Goal: Complete application form: Complete application form

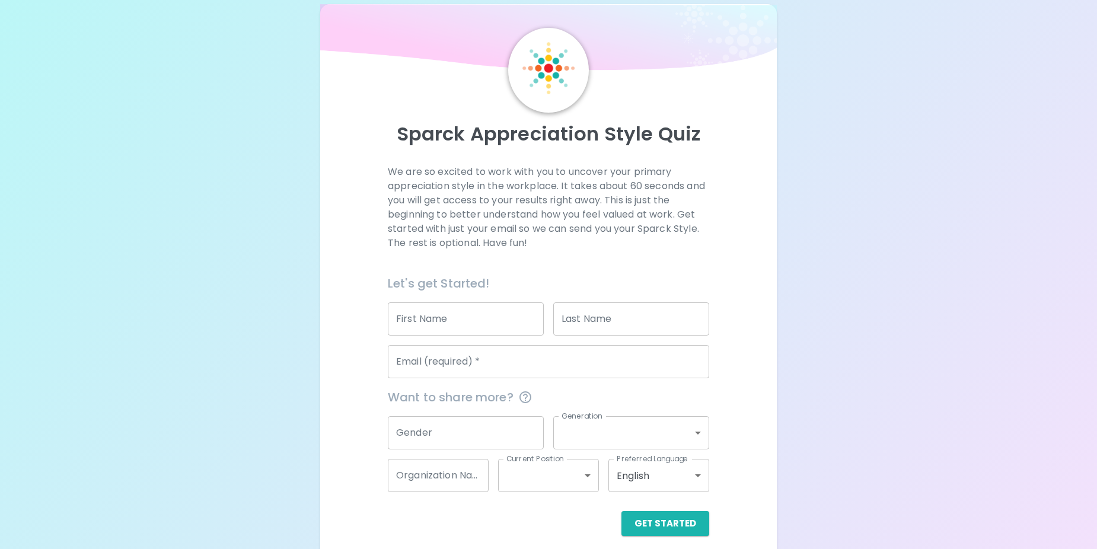
scroll to position [30, 0]
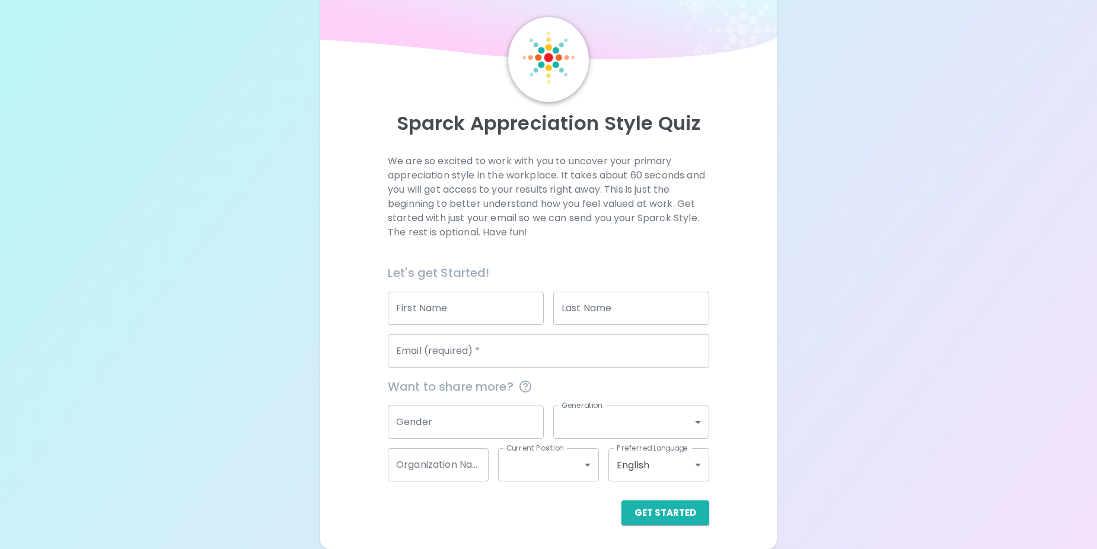
click at [441, 321] on input "First Name" at bounding box center [466, 308] width 156 height 33
click at [449, 308] on input "First Name" at bounding box center [466, 308] width 156 height 33
click at [928, 269] on div "Sparck Appreciation Style Quiz We are so excited to work with you to uncover yo…" at bounding box center [548, 259] width 1097 height 579
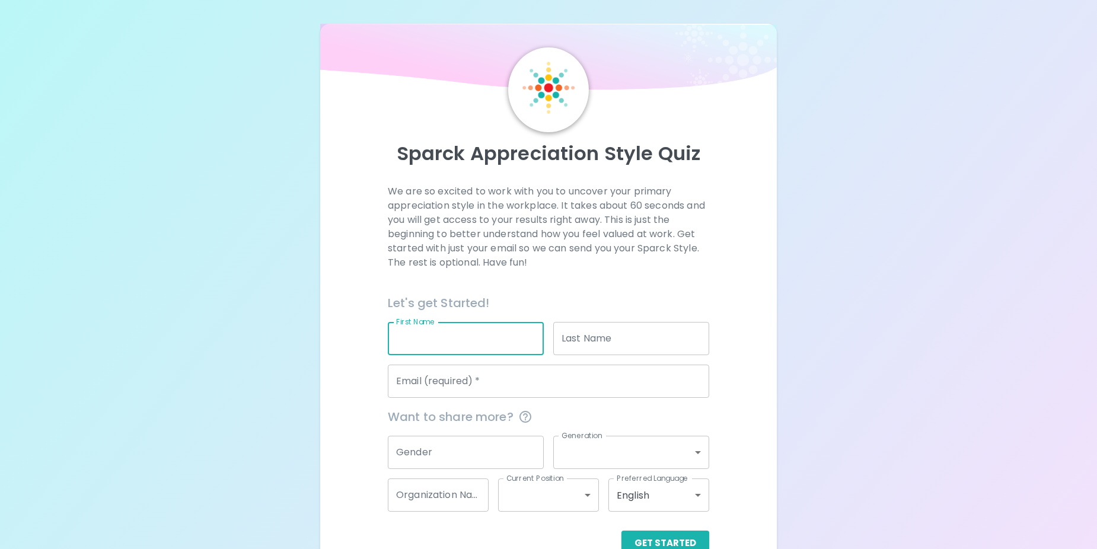
click at [481, 348] on input "First Name" at bounding box center [466, 338] width 156 height 33
type input "Chi"
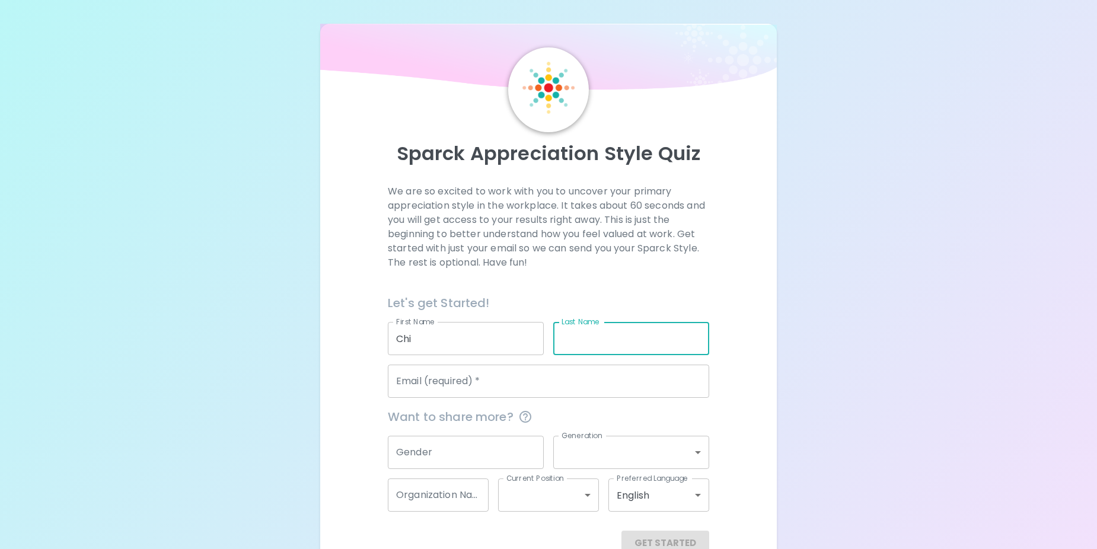
click at [597, 337] on input "Last Name" at bounding box center [631, 338] width 156 height 33
type input "Ewelike"
type input "[EMAIL_ADDRESS][DOMAIN_NAME]"
type input "Impact Assessment Agency of [GEOGRAPHIC_DATA]"
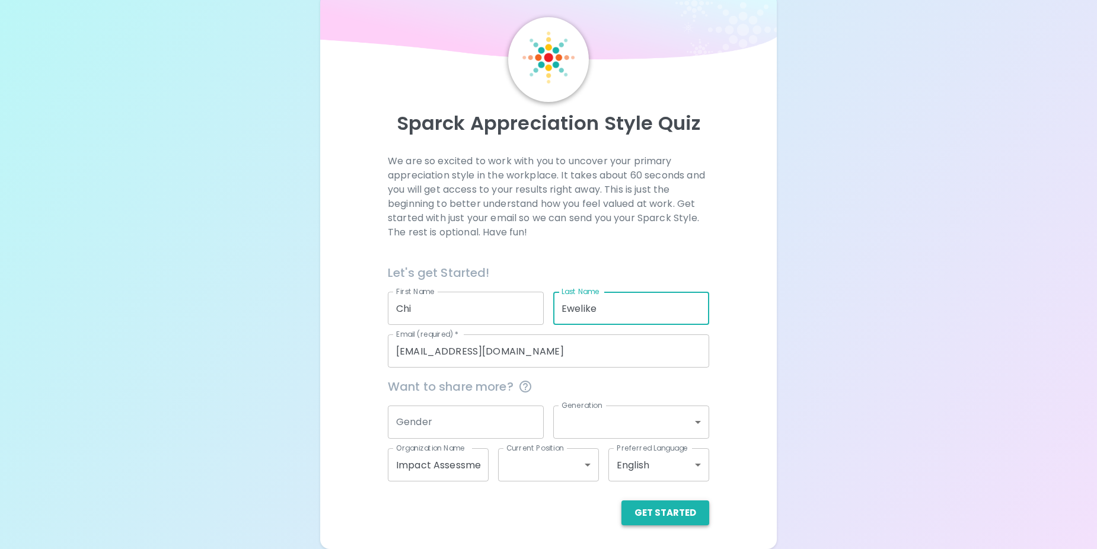
click at [677, 520] on button "Get Started" at bounding box center [665, 512] width 88 height 25
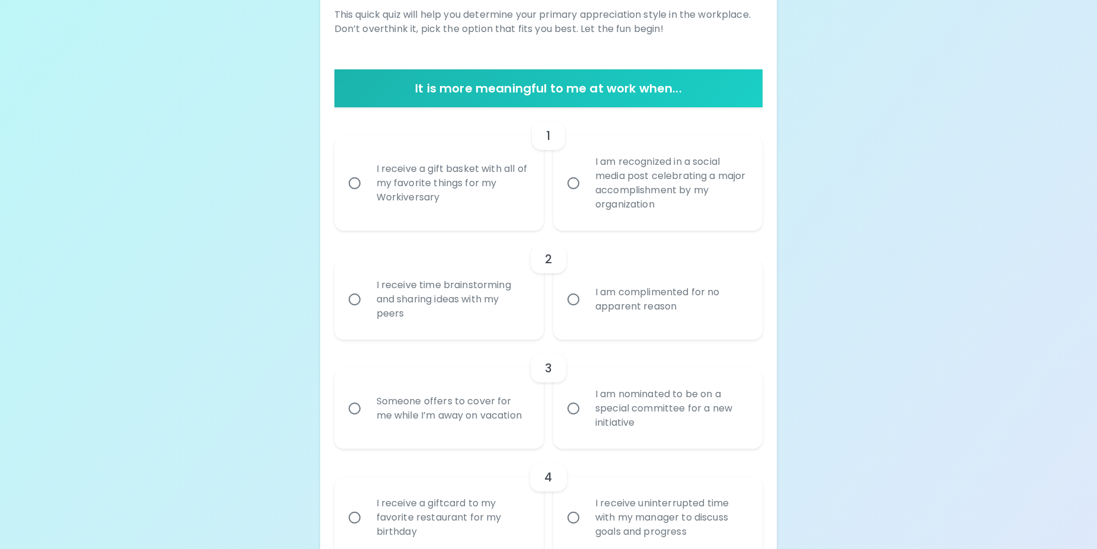
scroll to position [149, 0]
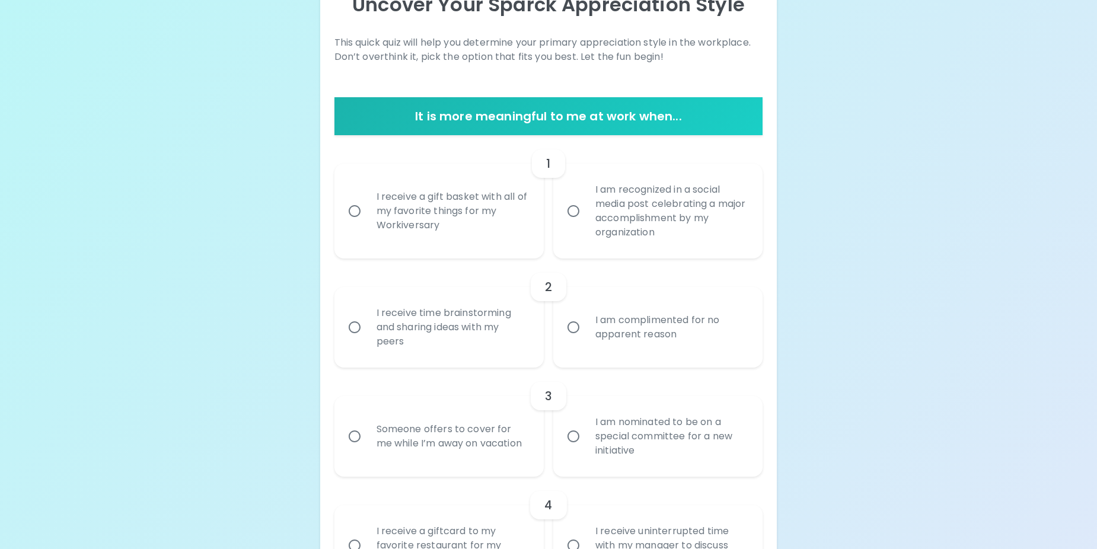
click at [355, 211] on input "I receive a gift basket with all of my favorite things for my Workiversary" at bounding box center [354, 211] width 25 height 25
radio input "true"
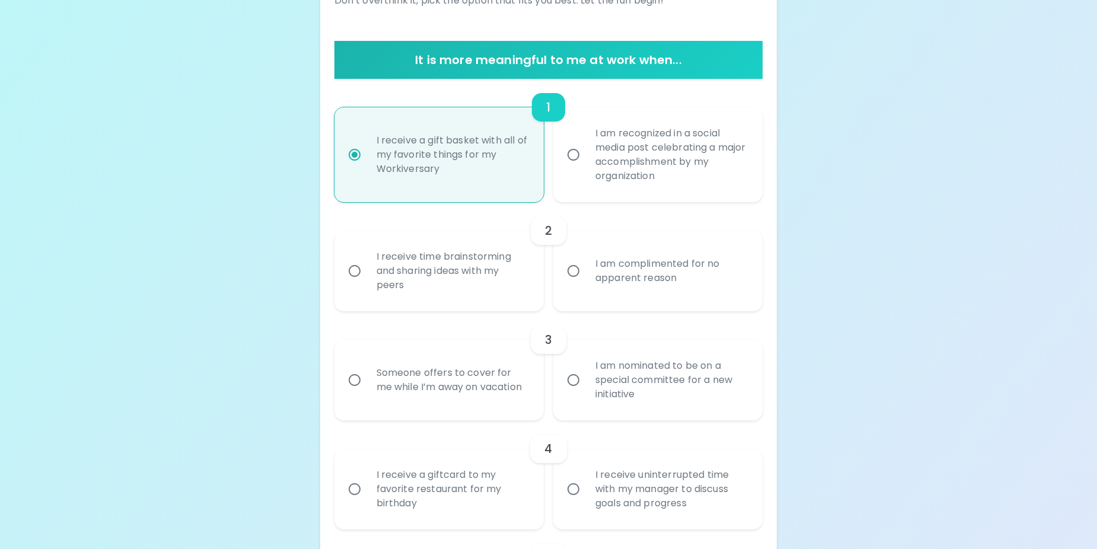
scroll to position [244, 0]
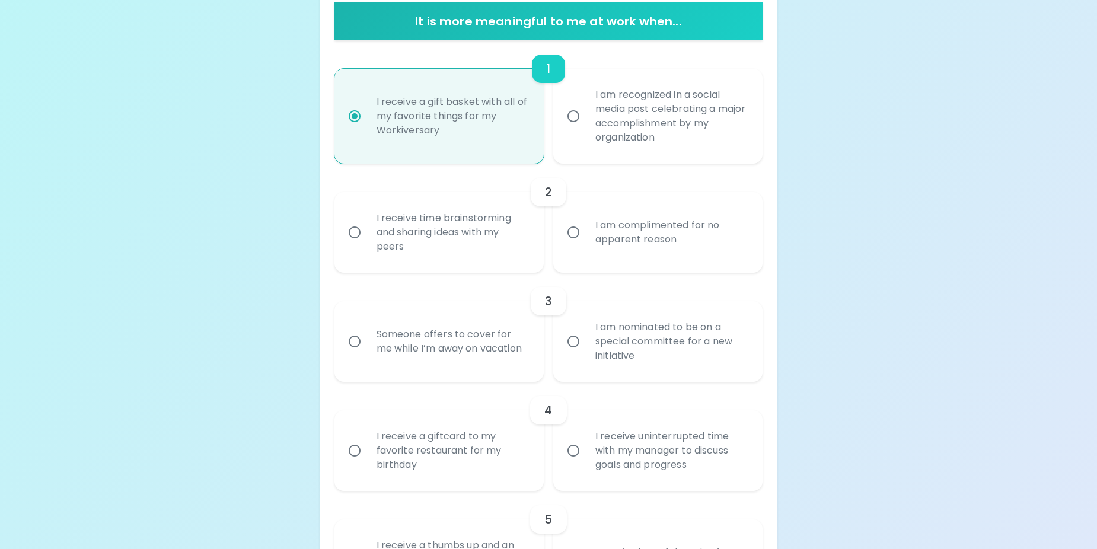
click at [355, 232] on input "I receive time brainstorming and sharing ideas with my peers" at bounding box center [354, 232] width 25 height 25
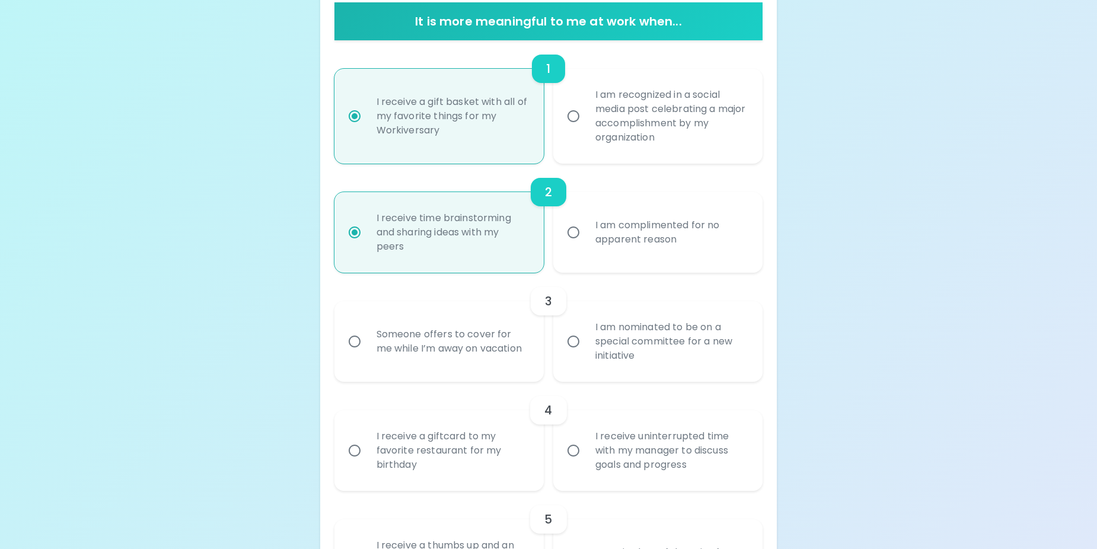
scroll to position [339, 0]
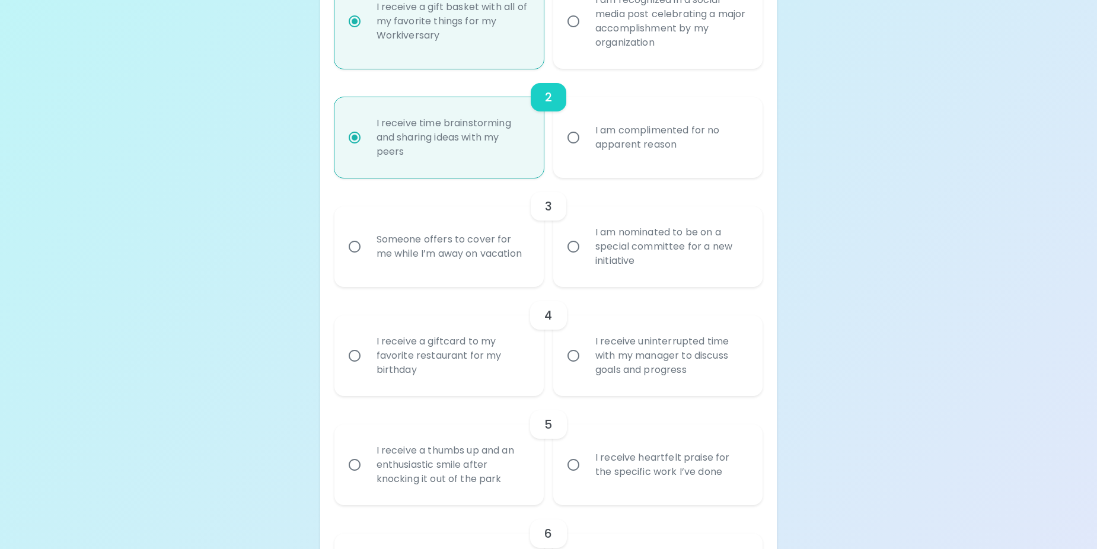
radio input "true"
click at [577, 244] on input "I am nominated to be on a special committee for a new initiative" at bounding box center [573, 246] width 25 height 25
radio input "false"
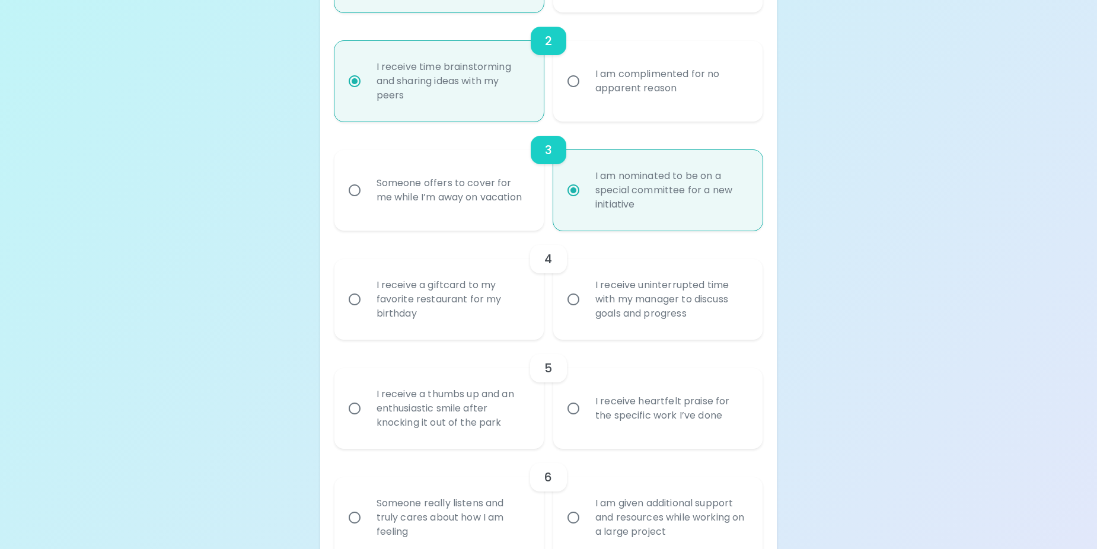
scroll to position [433, 0]
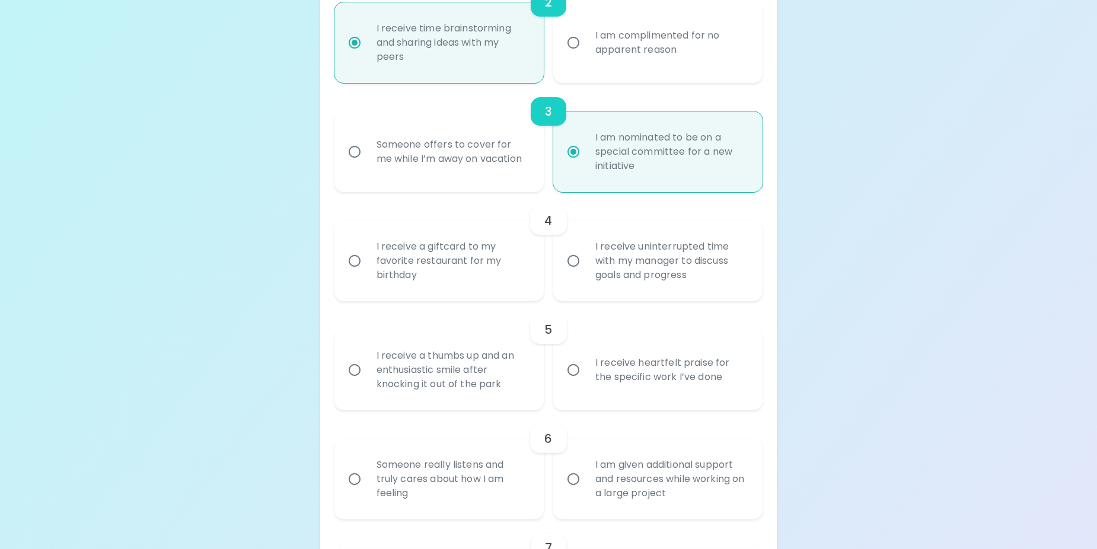
radio input "true"
click at [352, 259] on input "I receive a giftcard to my favorite restaurant for my birthday" at bounding box center [354, 260] width 25 height 25
radio input "false"
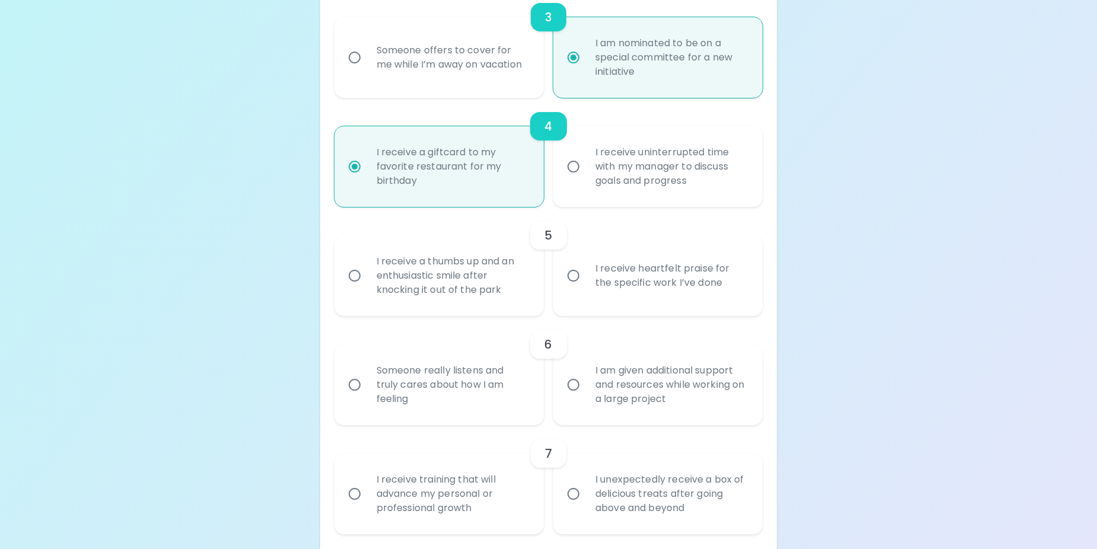
scroll to position [528, 0]
radio input "true"
click at [572, 273] on input "I receive heartfelt praise for the specific work I’ve done" at bounding box center [573, 275] width 25 height 25
radio input "false"
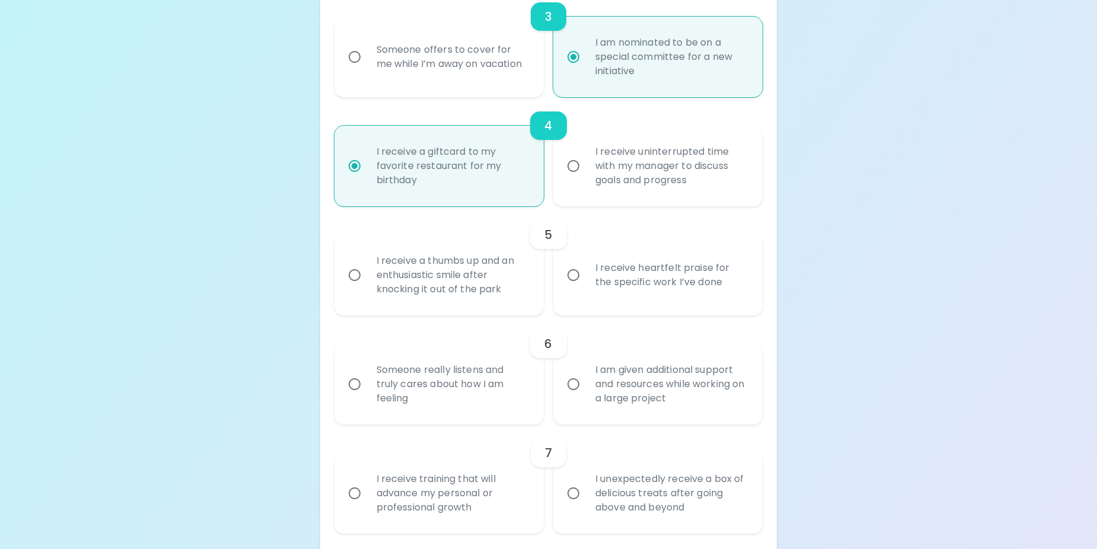
radio input "false"
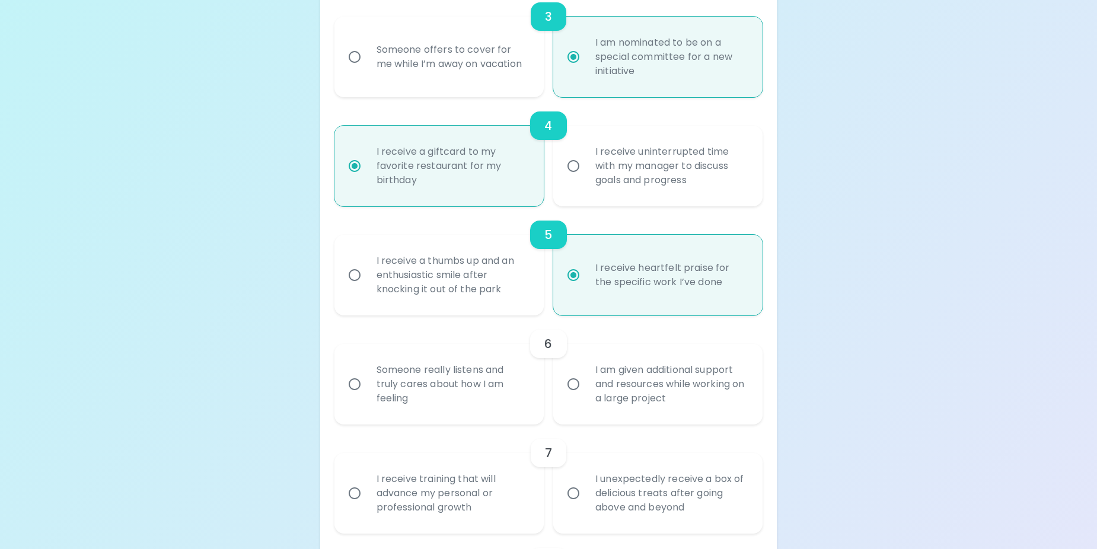
scroll to position [623, 0]
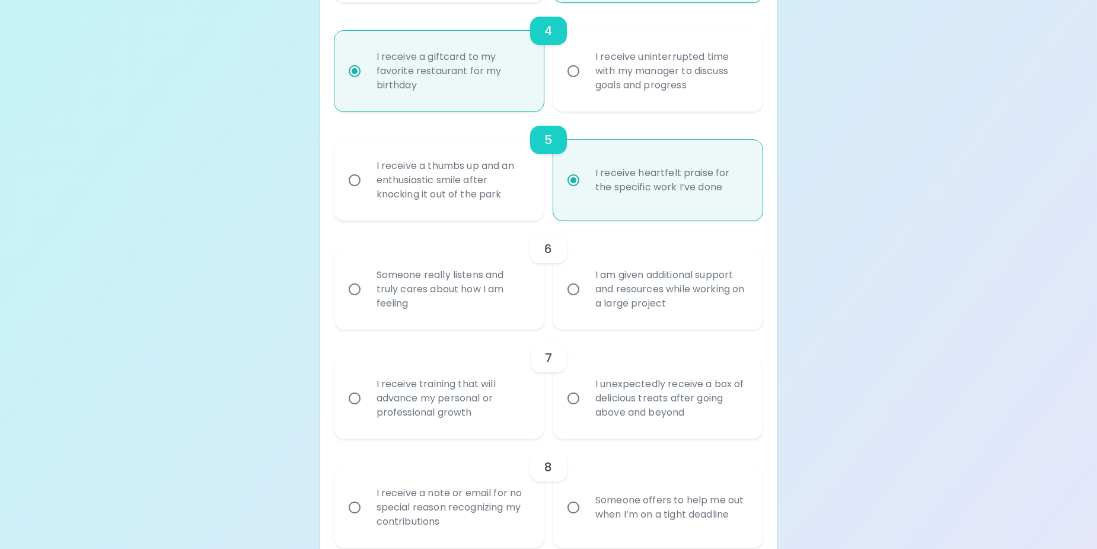
radio input "true"
click at [355, 288] on input "Someone really listens and truly cares about how I am feeling" at bounding box center [354, 289] width 25 height 25
radio input "false"
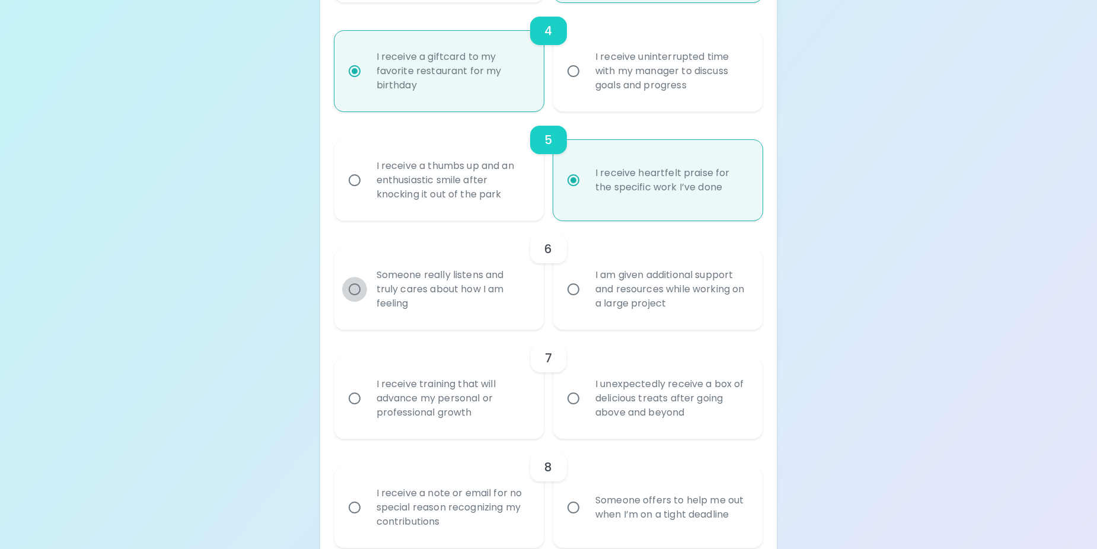
radio input "false"
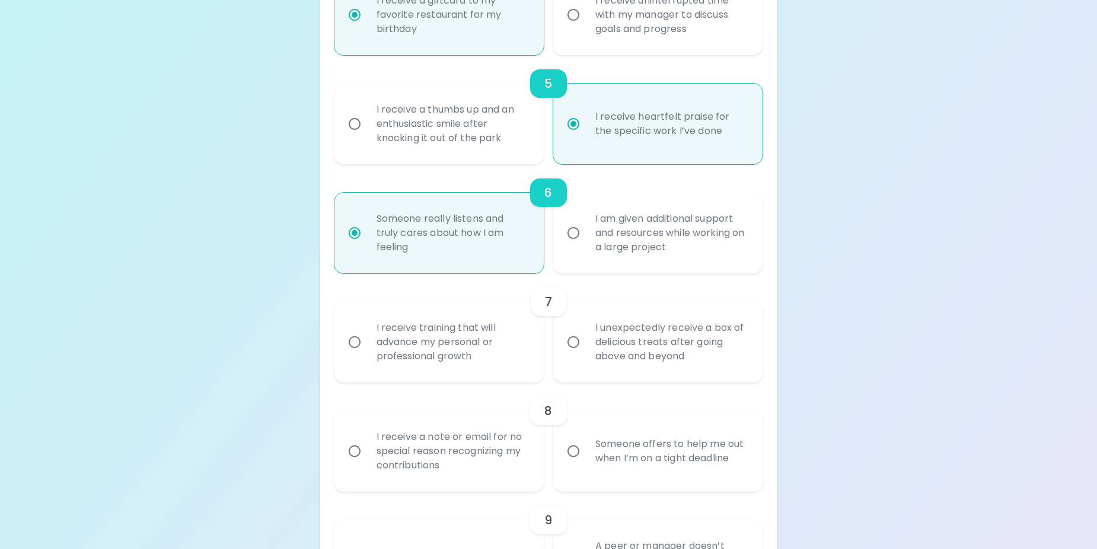
scroll to position [718, 0]
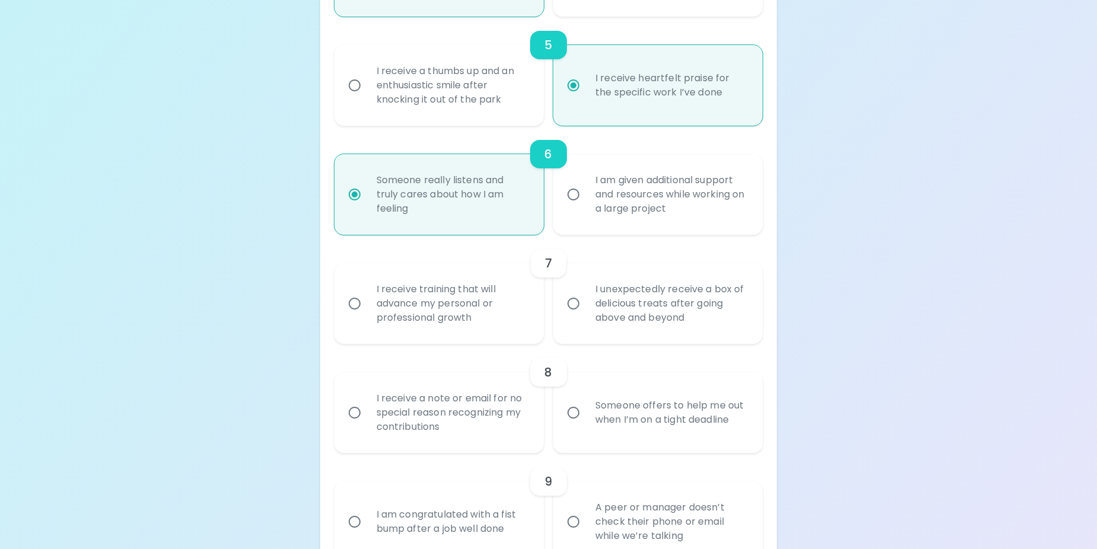
radio input "true"
click at [576, 193] on input "I am given additional support and resources while working on a large project" at bounding box center [573, 194] width 25 height 25
radio input "false"
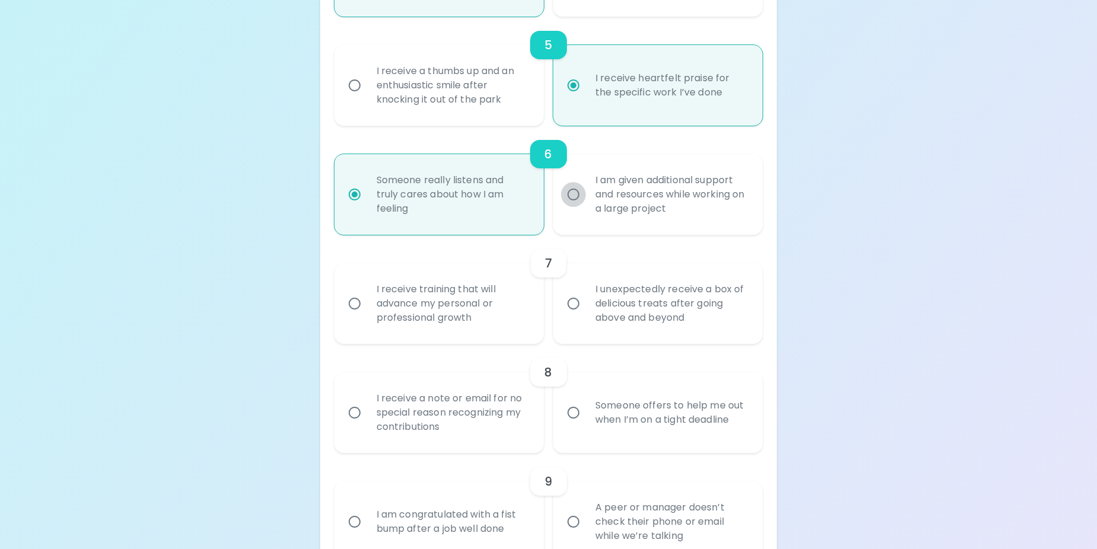
radio input "false"
radio input "true"
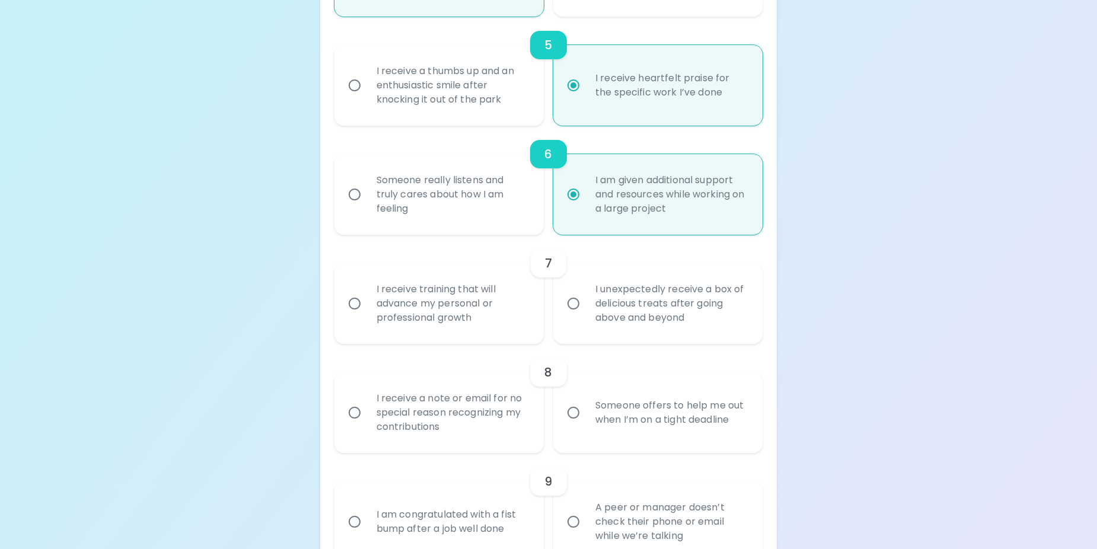
radio input "true"
click at [350, 193] on input "Someone really listens and truly cares about how I am feeling" at bounding box center [354, 194] width 25 height 25
radio input "false"
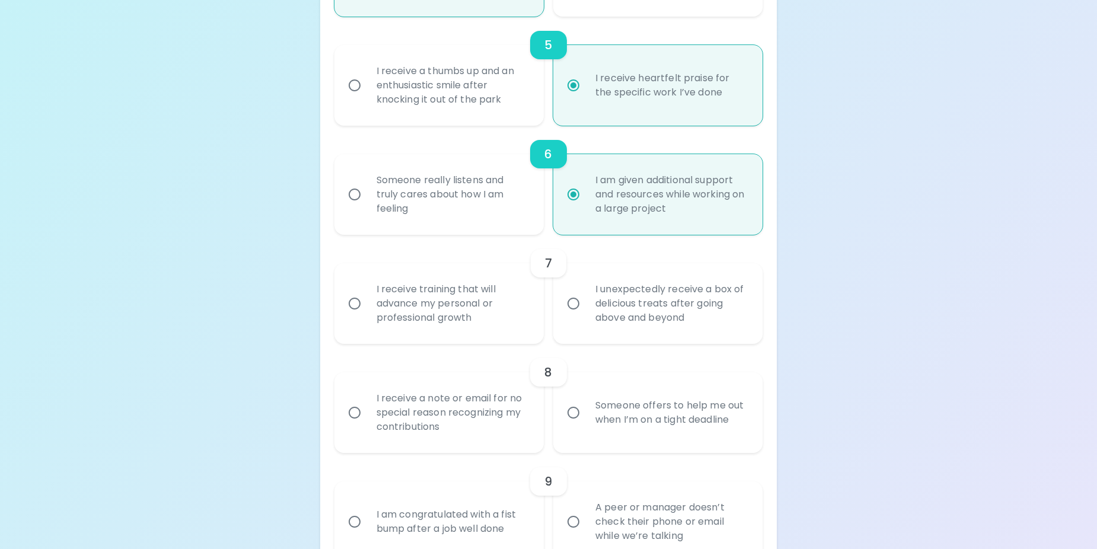
radio input "false"
radio input "true"
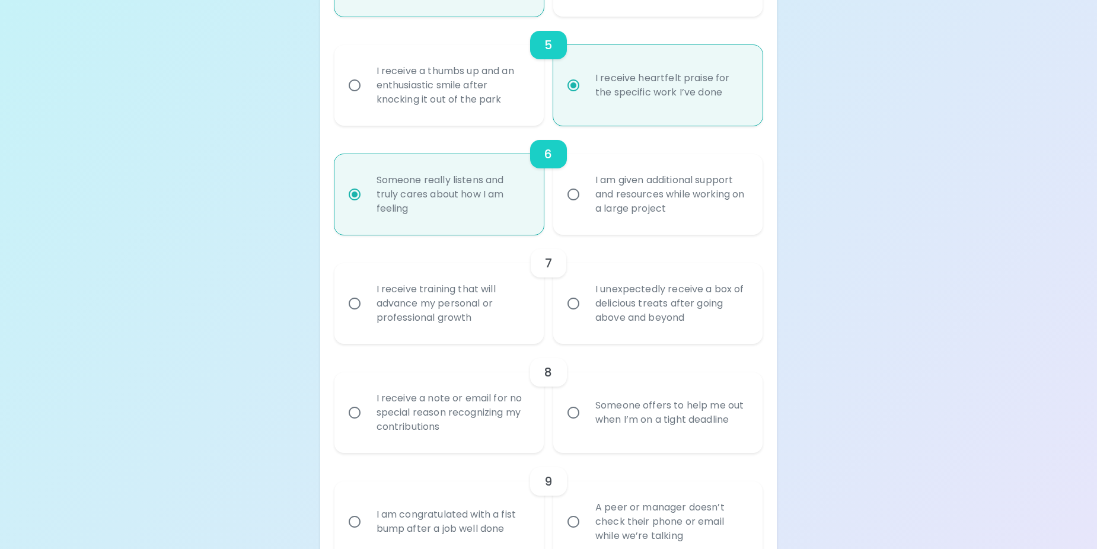
radio input "true"
click at [355, 302] on input "I receive training that will advance my personal or professional growth" at bounding box center [354, 303] width 25 height 25
radio input "false"
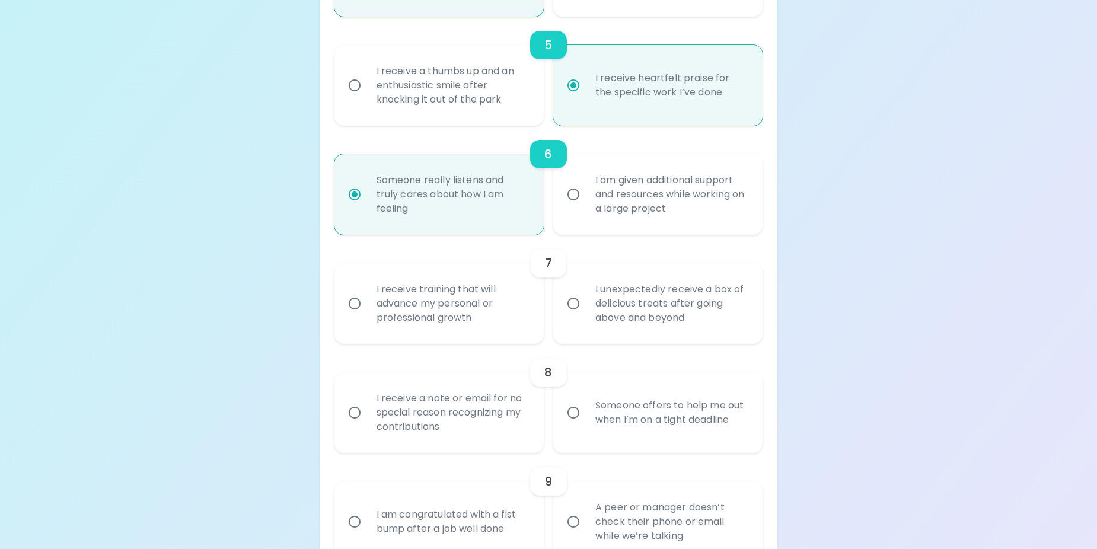
radio input "false"
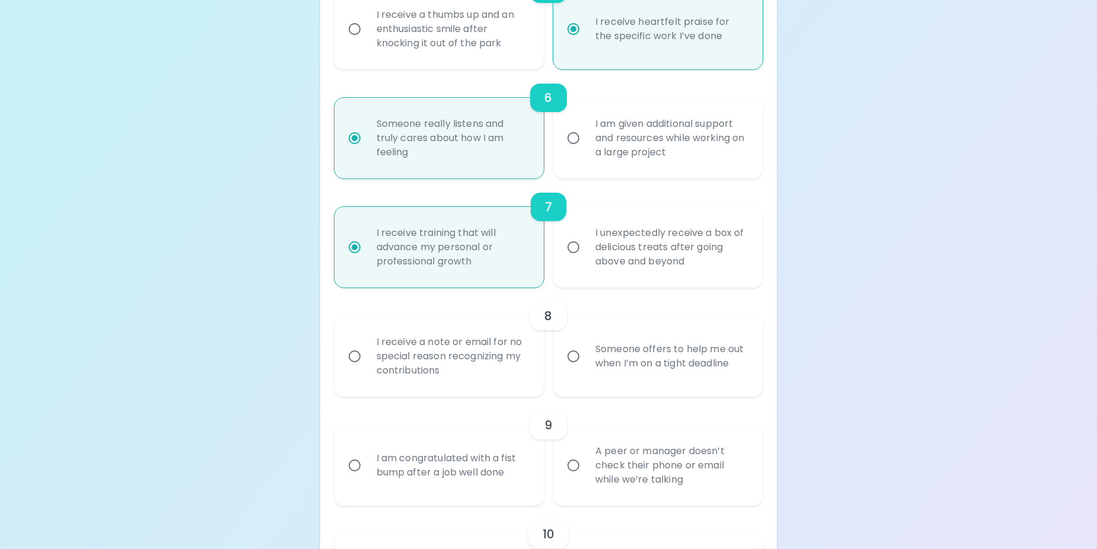
scroll to position [813, 0]
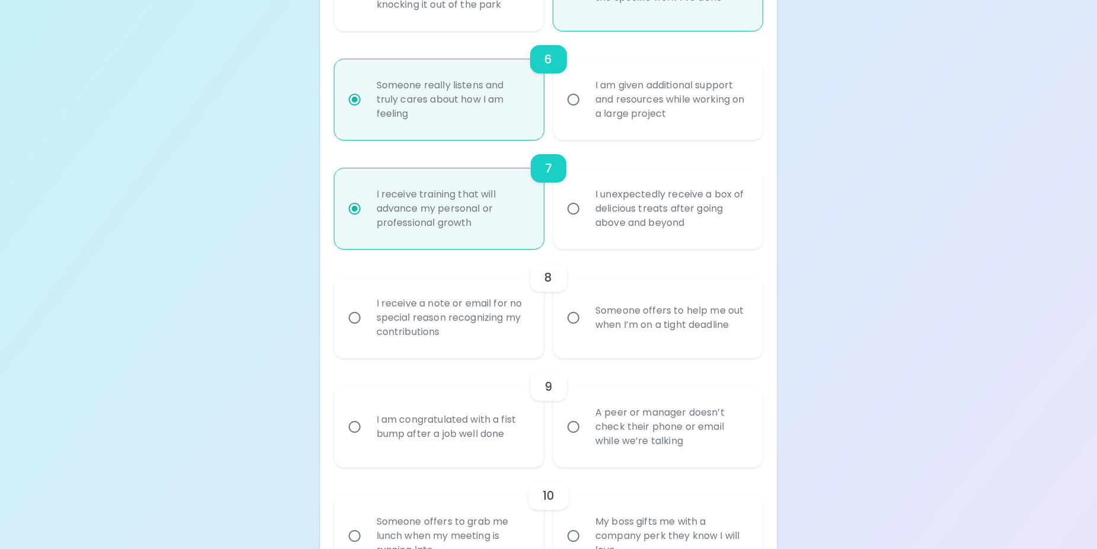
radio input "true"
click at [573, 317] on input "Someone offers to help me out when I’m on a tight deadline" at bounding box center [573, 317] width 25 height 25
radio input "false"
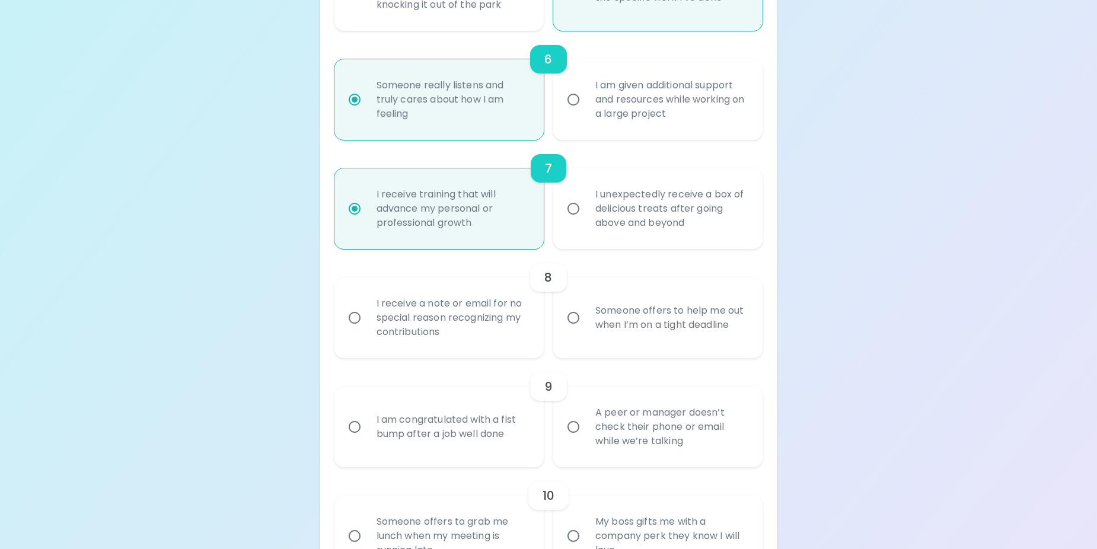
radio input "false"
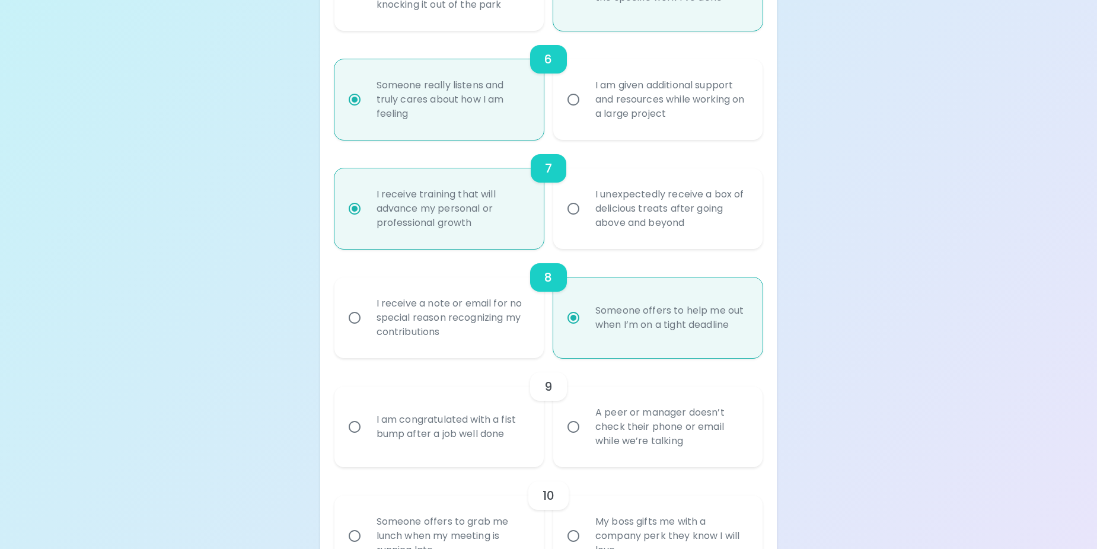
scroll to position [908, 0]
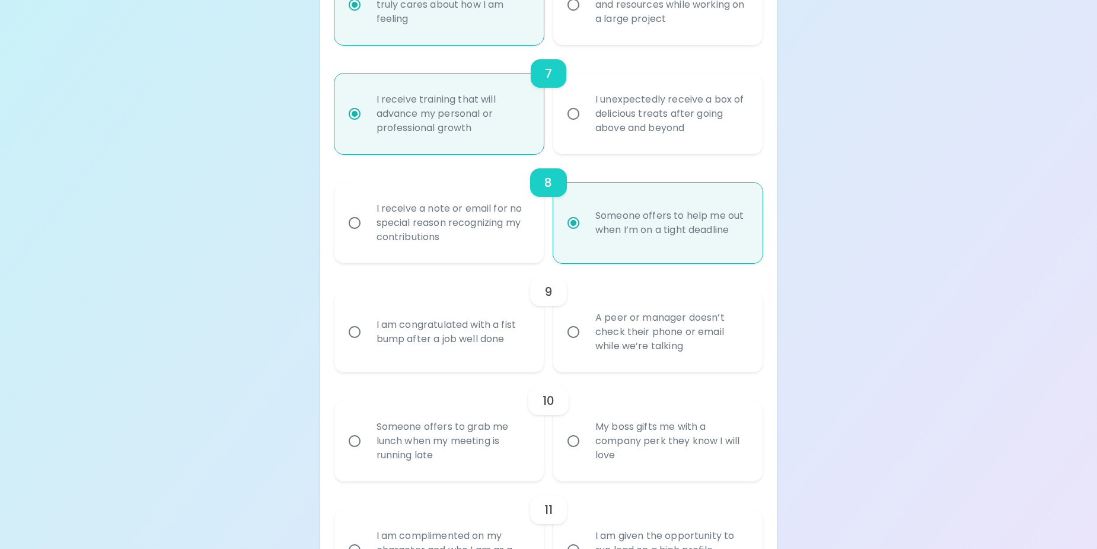
radio input "true"
click at [353, 331] on input "I am congratulated with a fist bump after a job well done" at bounding box center [354, 332] width 25 height 25
radio input "false"
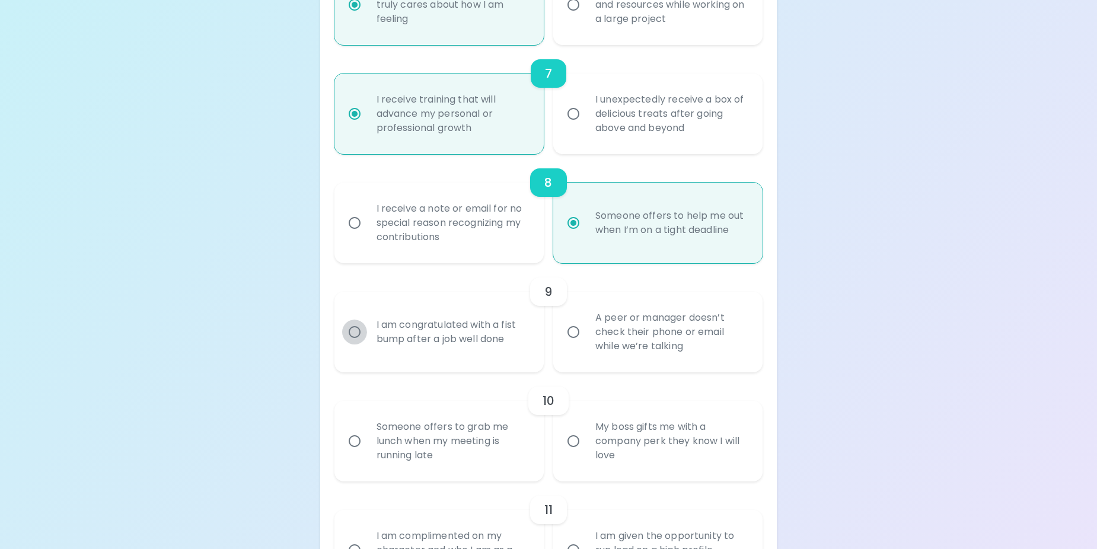
radio input "false"
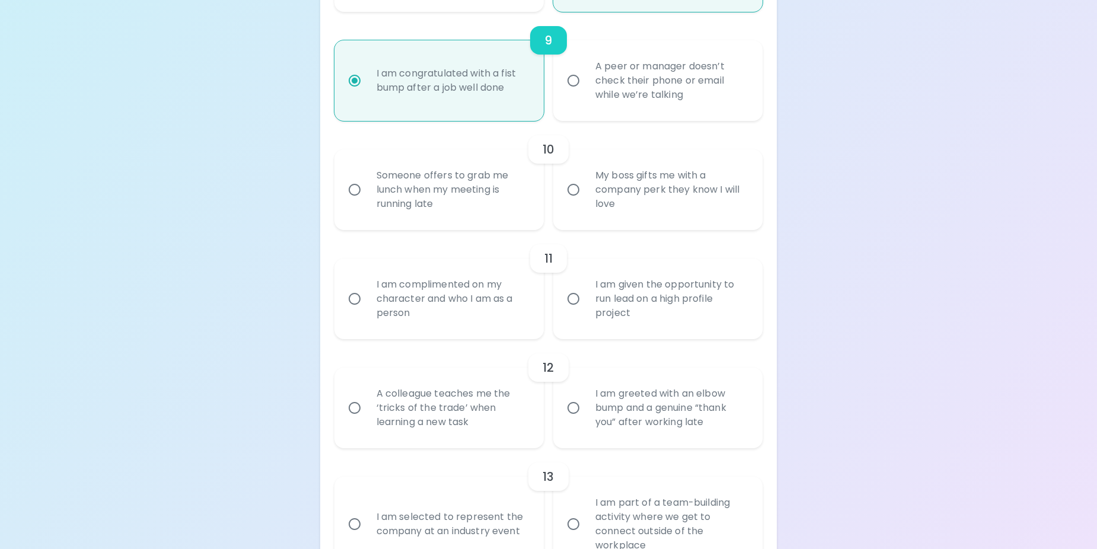
scroll to position [1180, 0]
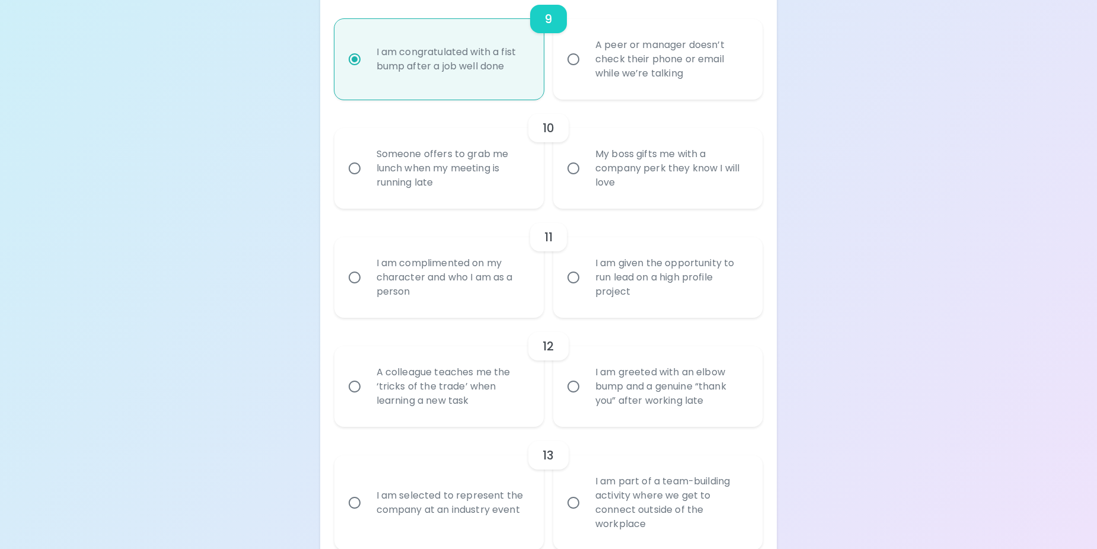
radio input "true"
click at [574, 165] on input "My boss gifts me with a company perk they know I will love" at bounding box center [573, 168] width 25 height 25
radio input "false"
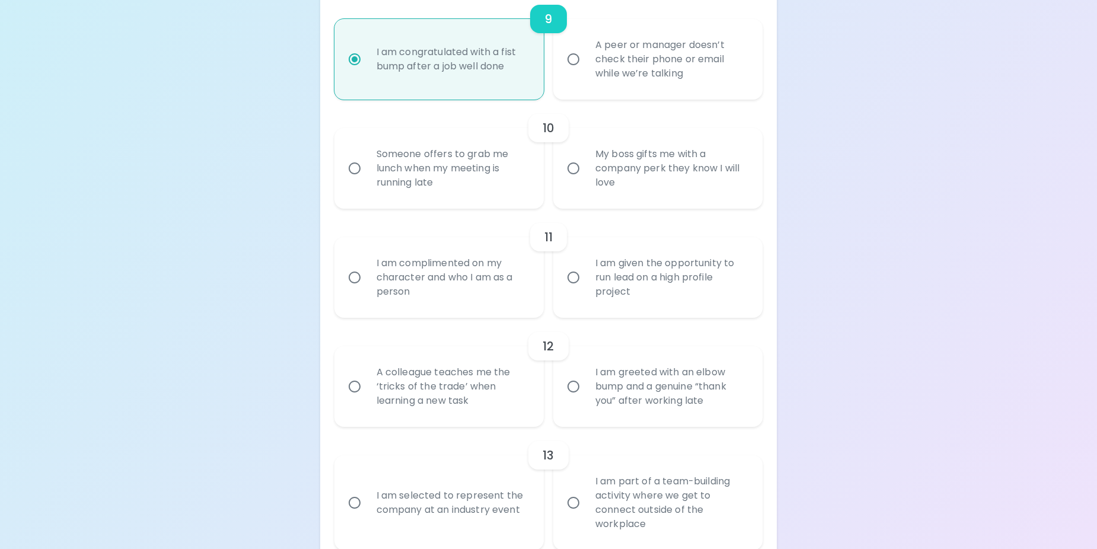
radio input "false"
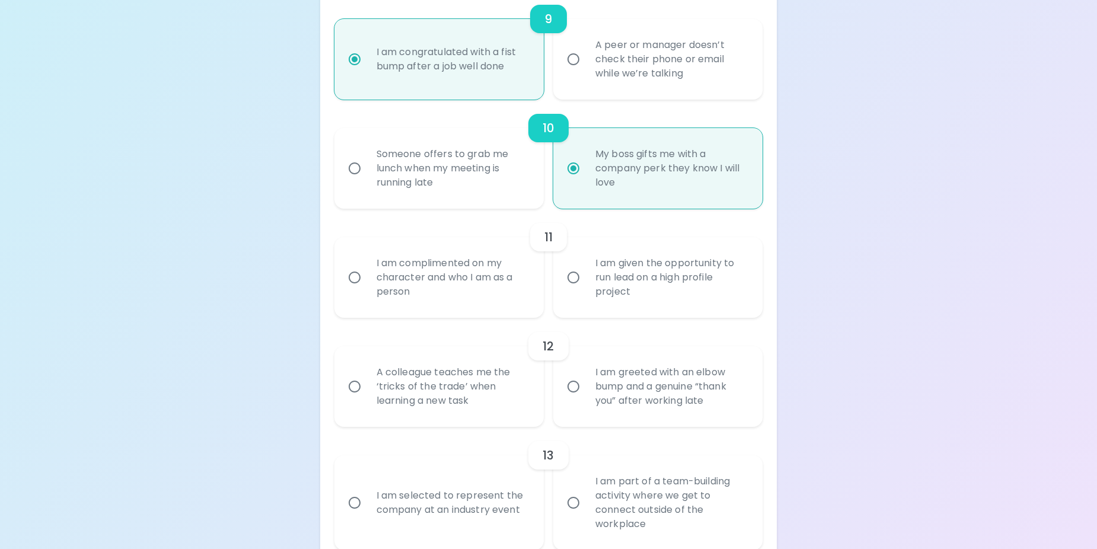
scroll to position [1275, 0]
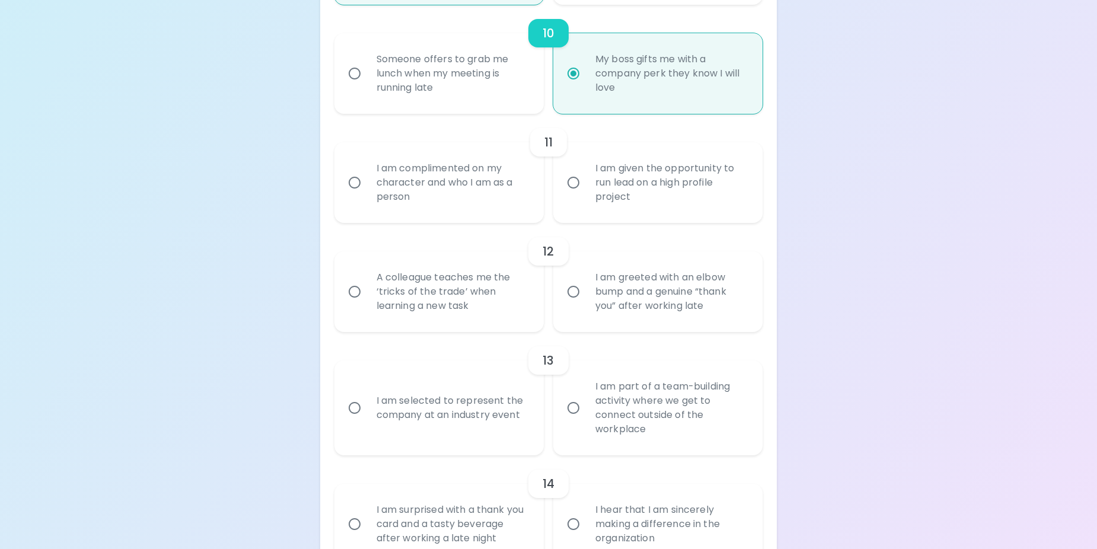
radio input "true"
click at [355, 180] on input "I am complimented on my character and who I am as a person" at bounding box center [354, 182] width 25 height 25
radio input "false"
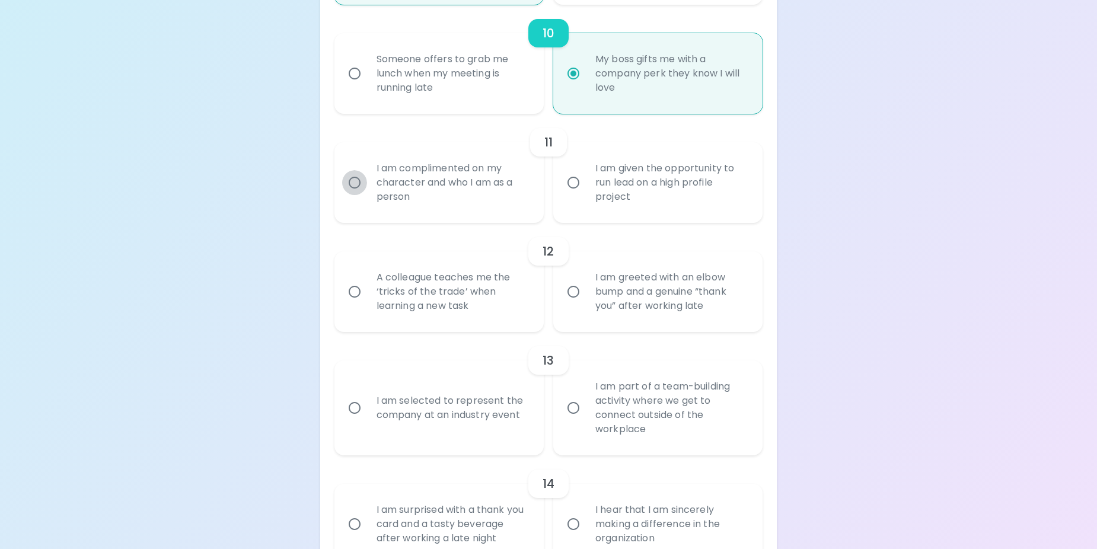
radio input "false"
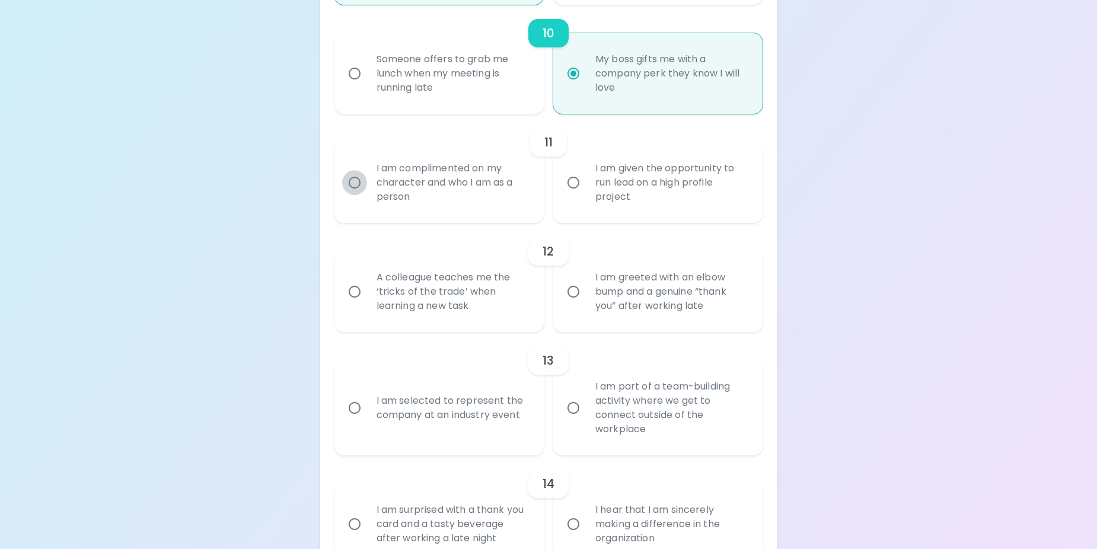
radio input "false"
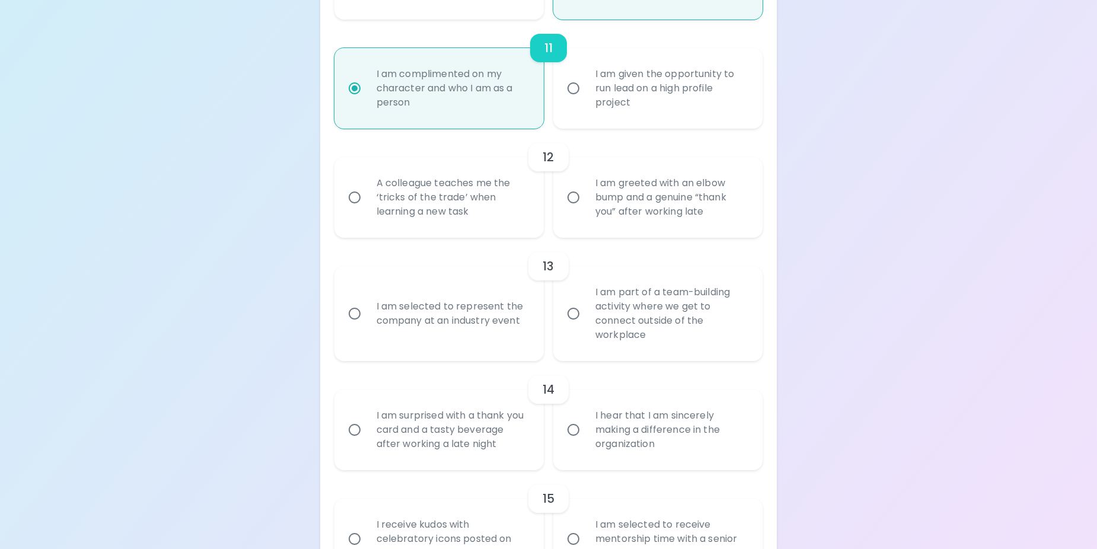
scroll to position [1370, 0]
radio input "true"
click at [355, 193] on input "A colleague teaches me the ‘tricks of the trade’ when learning a new task" at bounding box center [354, 196] width 25 height 25
radio input "false"
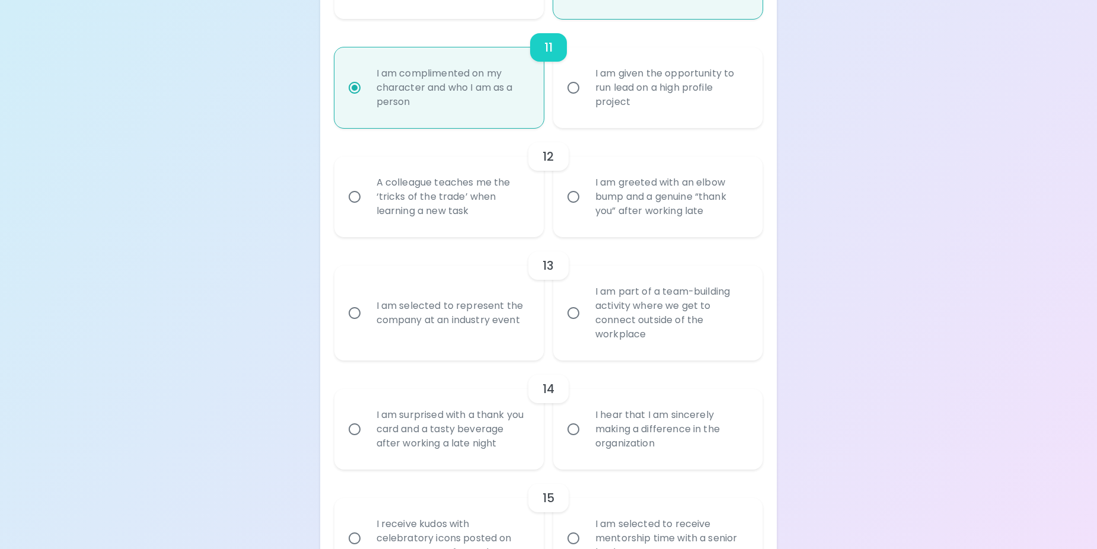
radio input "false"
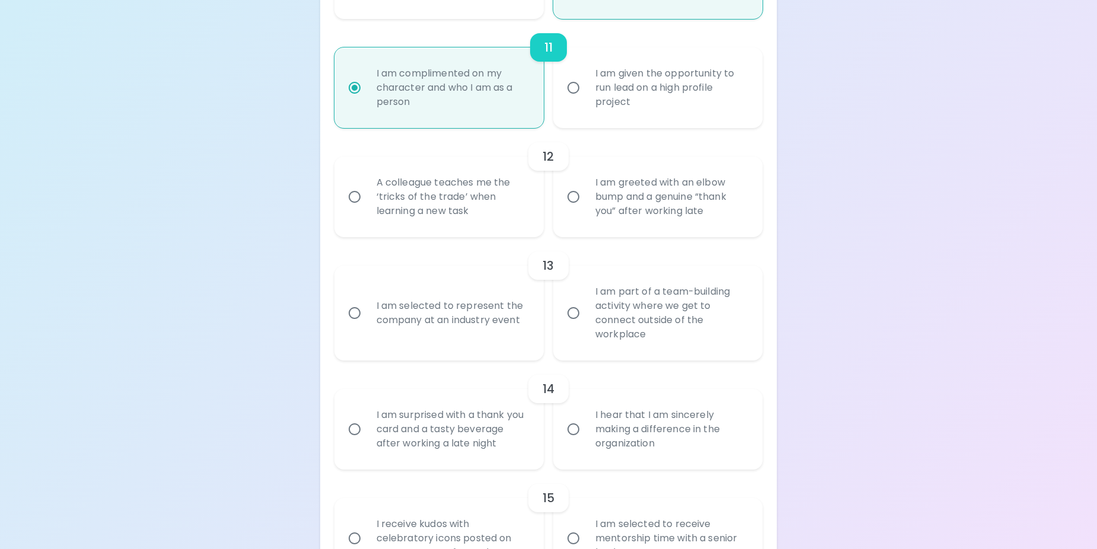
radio input "false"
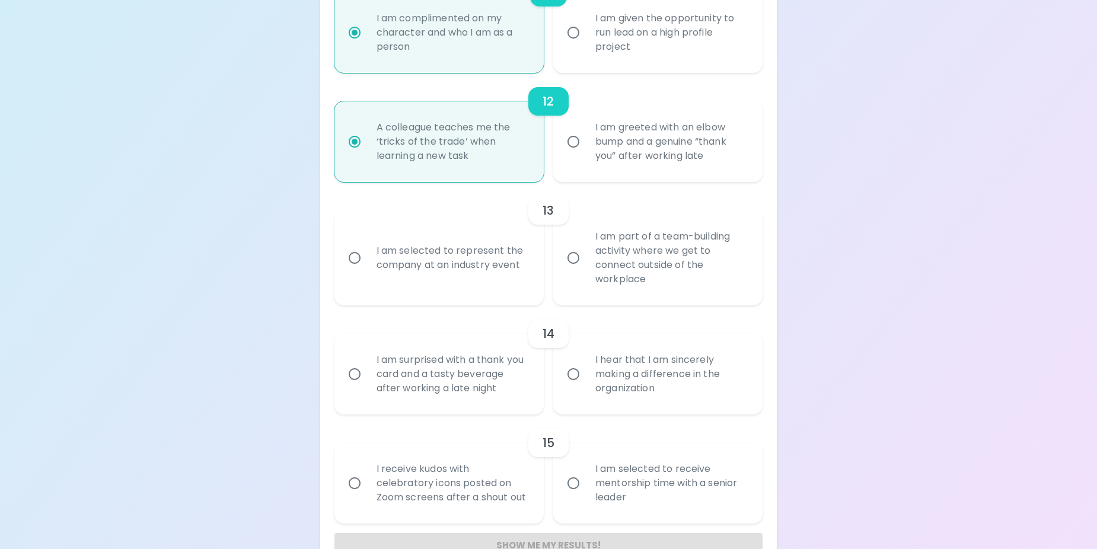
scroll to position [1458, 0]
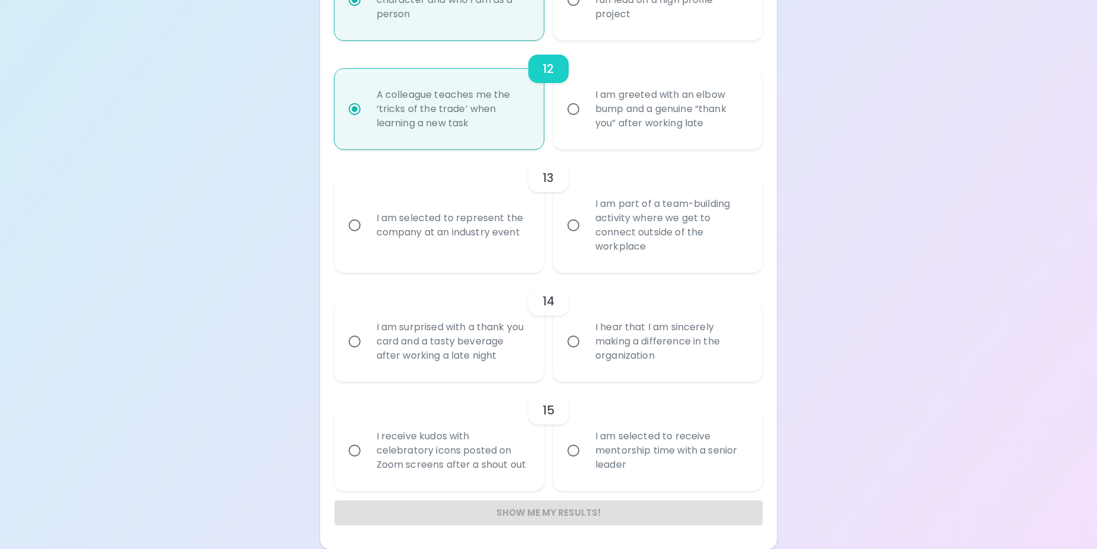
radio input "true"
click at [573, 225] on input "I am part of a team-building activity where we get to connect outside of the wo…" at bounding box center [573, 225] width 25 height 25
radio input "false"
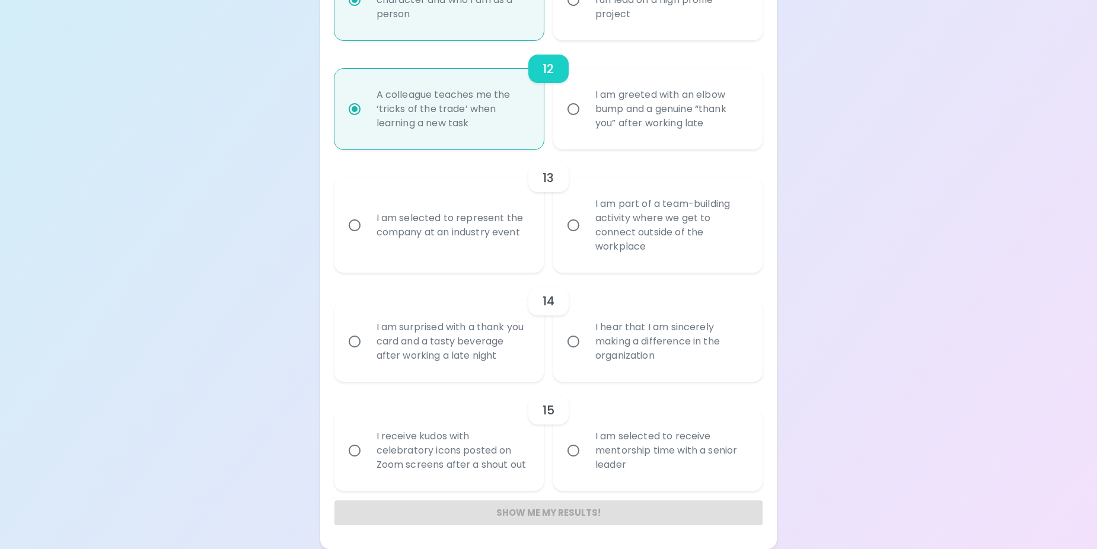
radio input "false"
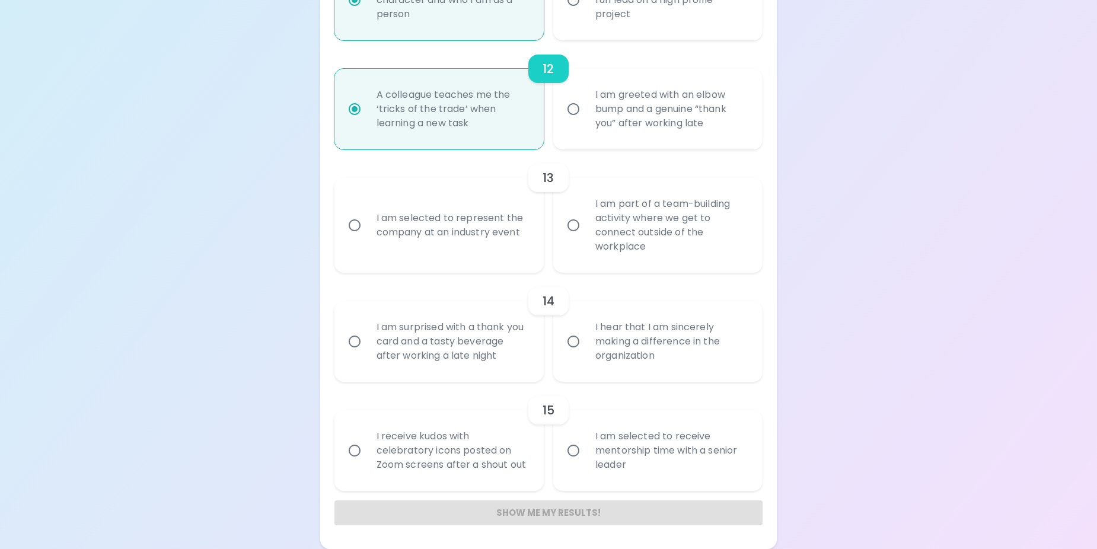
radio input "false"
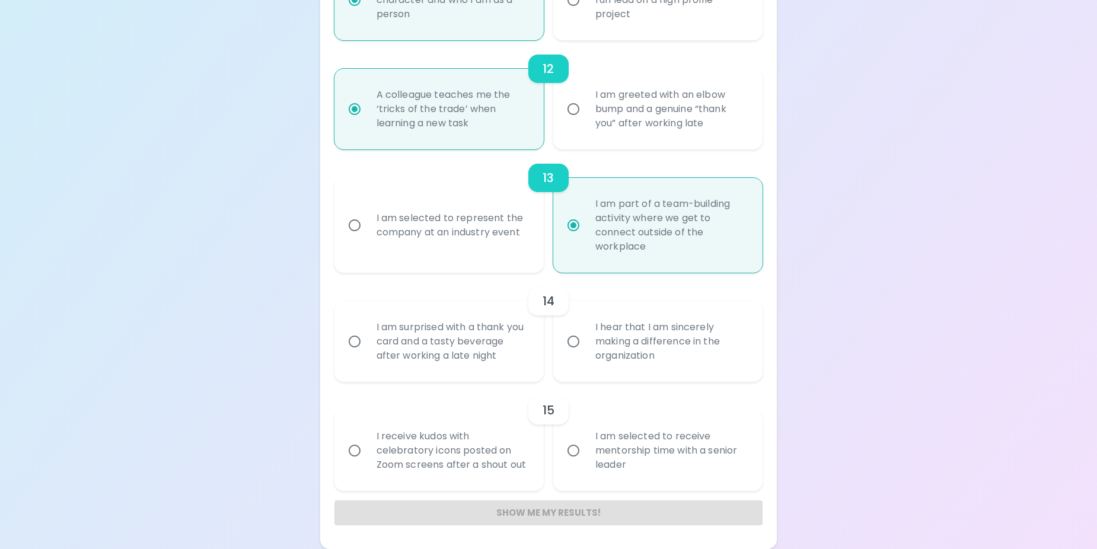
radio input "true"
click at [569, 340] on input "I hear that I am sincerely making a difference in the organization" at bounding box center [573, 341] width 25 height 25
radio input "false"
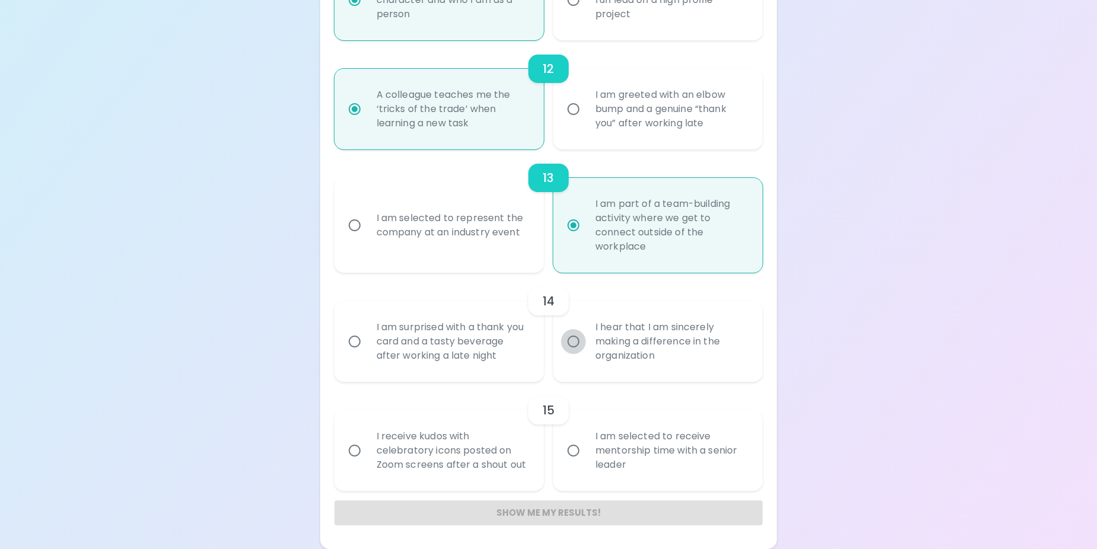
radio input "false"
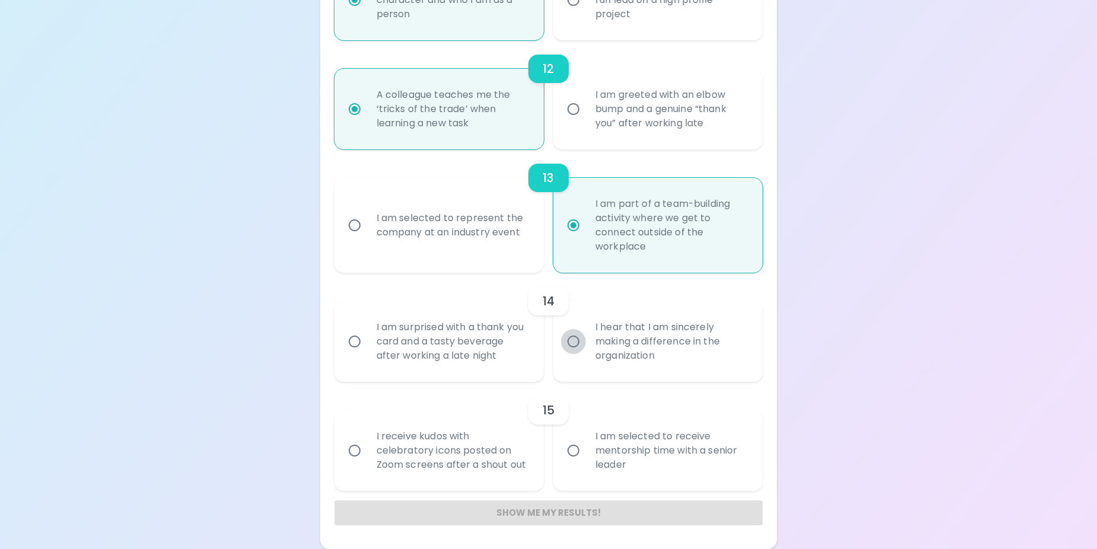
radio input "false"
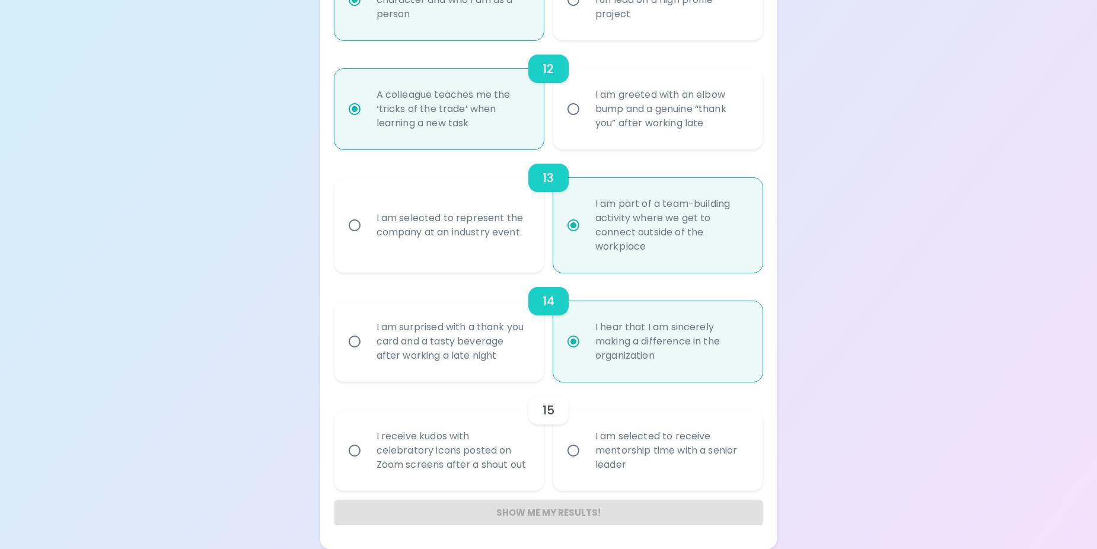
radio input "true"
click at [352, 449] on input "I receive kudos with celebratory icons posted on Zoom screens after a shout out" at bounding box center [354, 450] width 25 height 25
radio input "false"
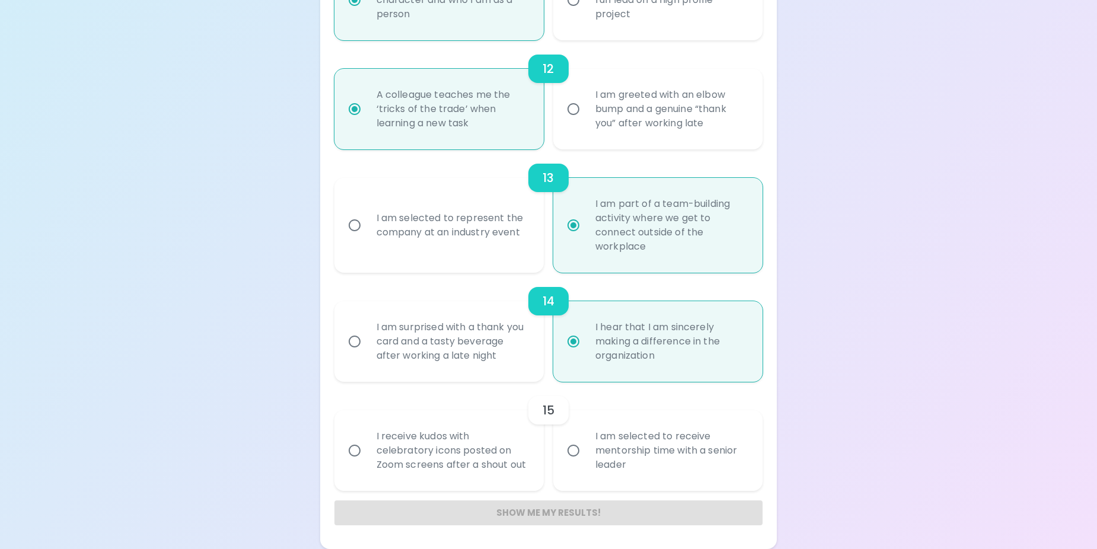
radio input "false"
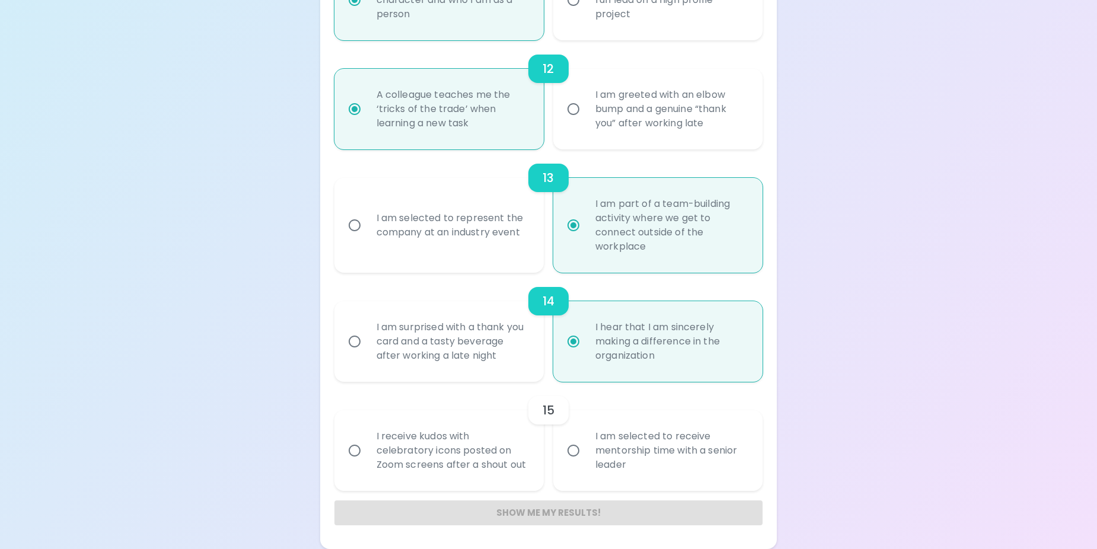
radio input "false"
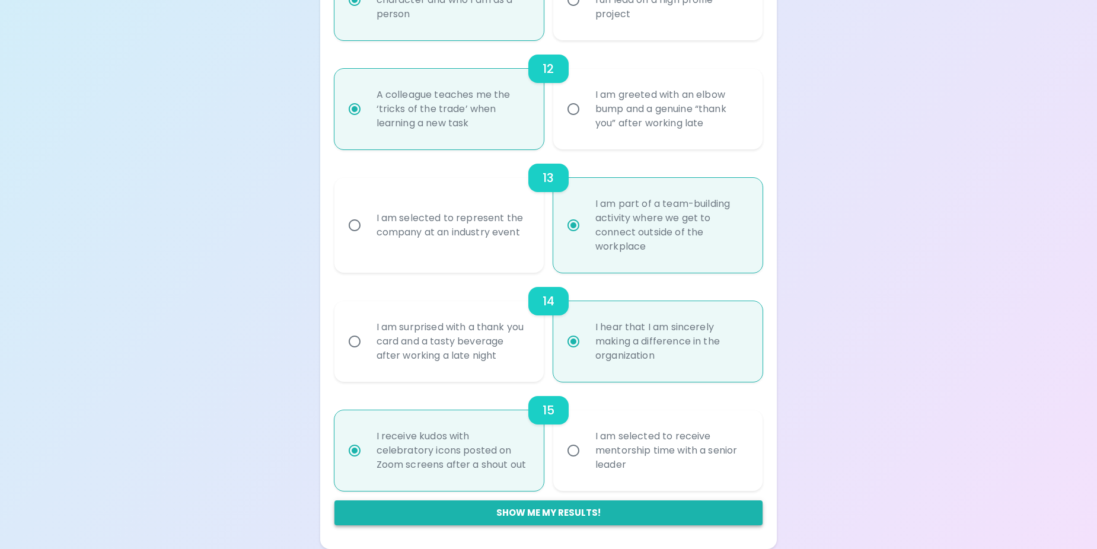
radio input "true"
click at [585, 509] on button "Show me my results!" at bounding box center [548, 512] width 429 height 25
radio input "false"
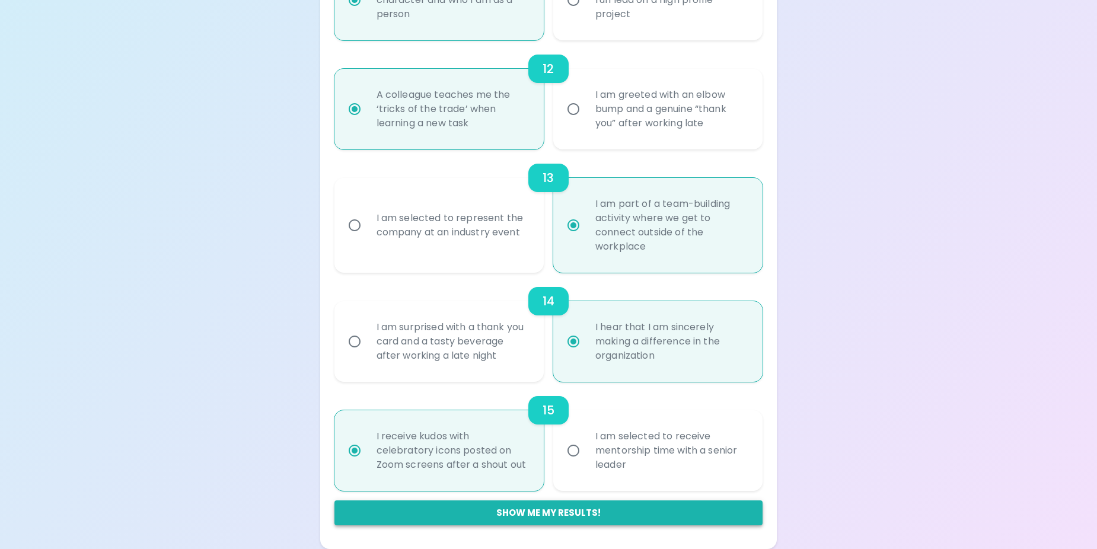
radio input "false"
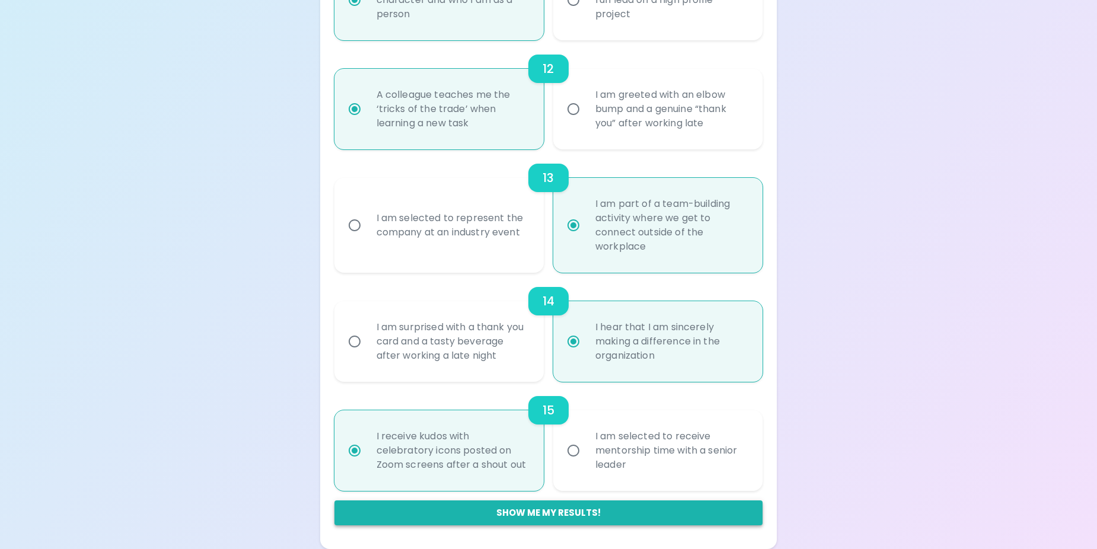
radio input "false"
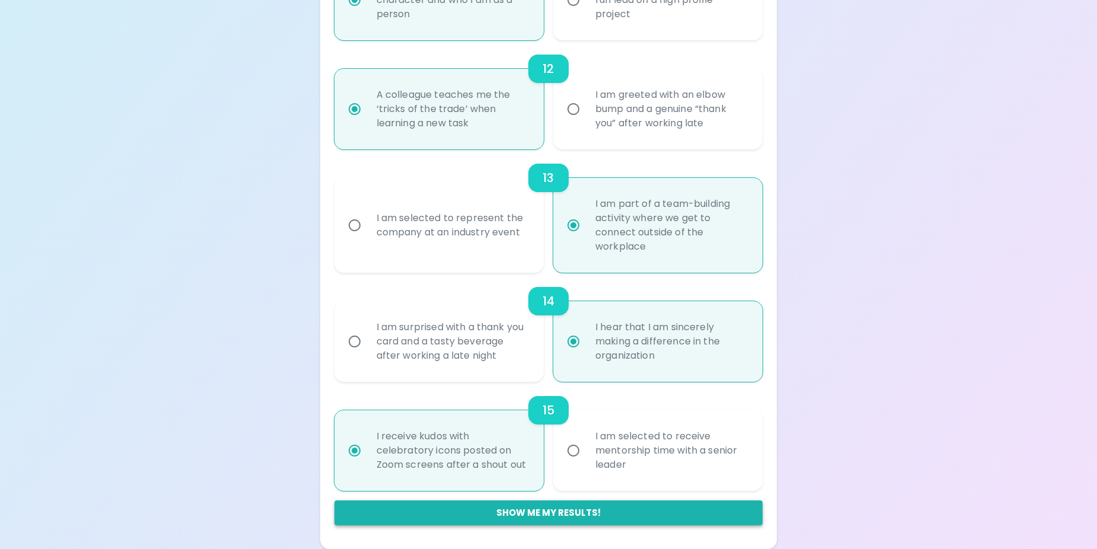
radio input "false"
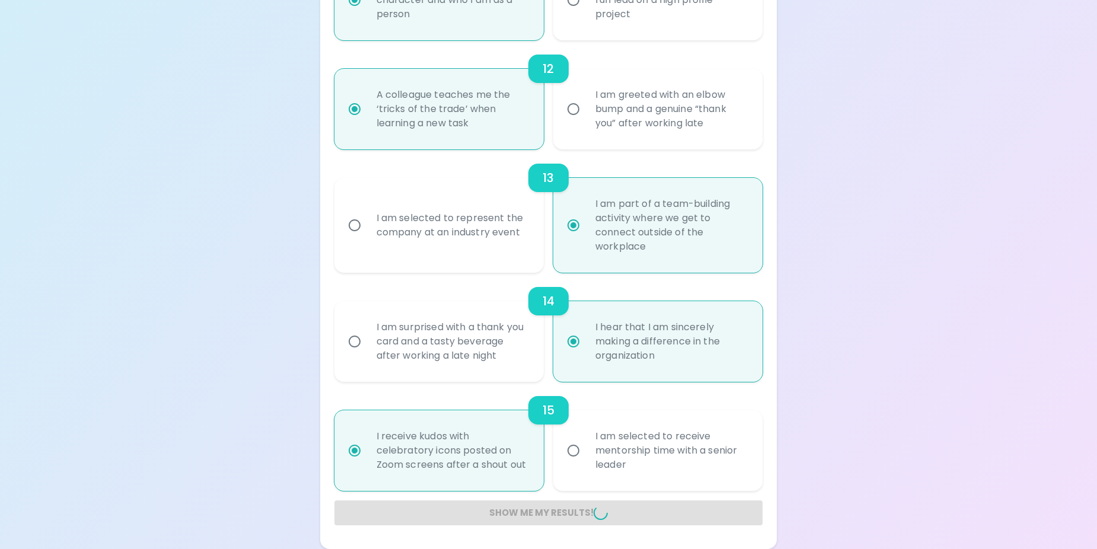
radio input "false"
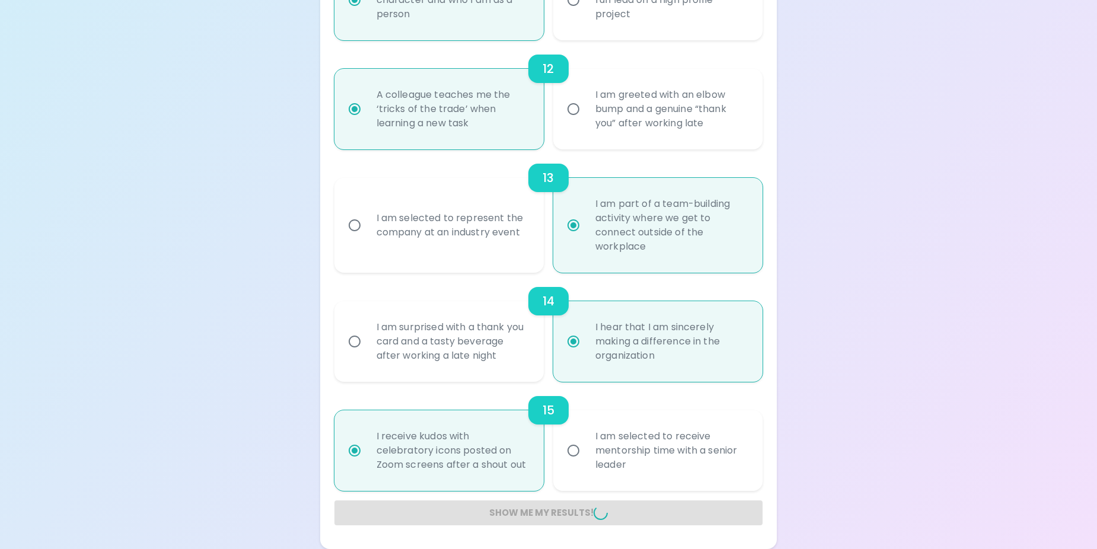
radio input "false"
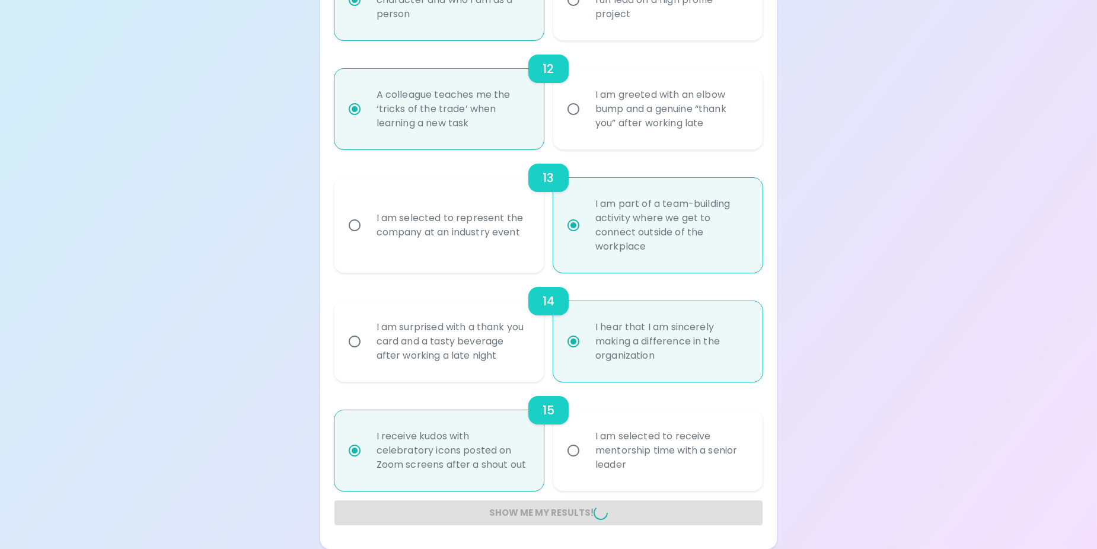
radio input "false"
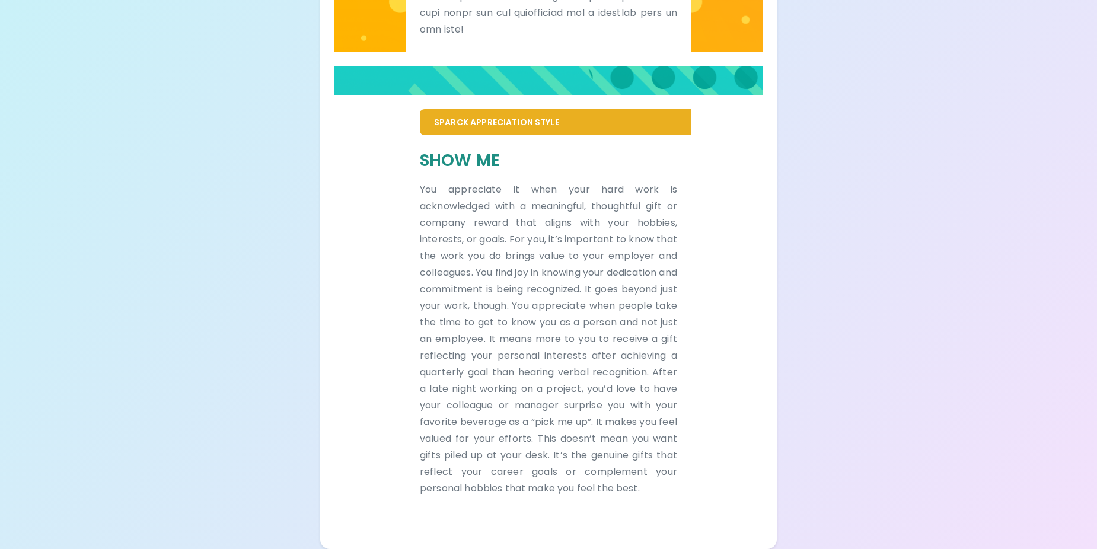
scroll to position [707, 0]
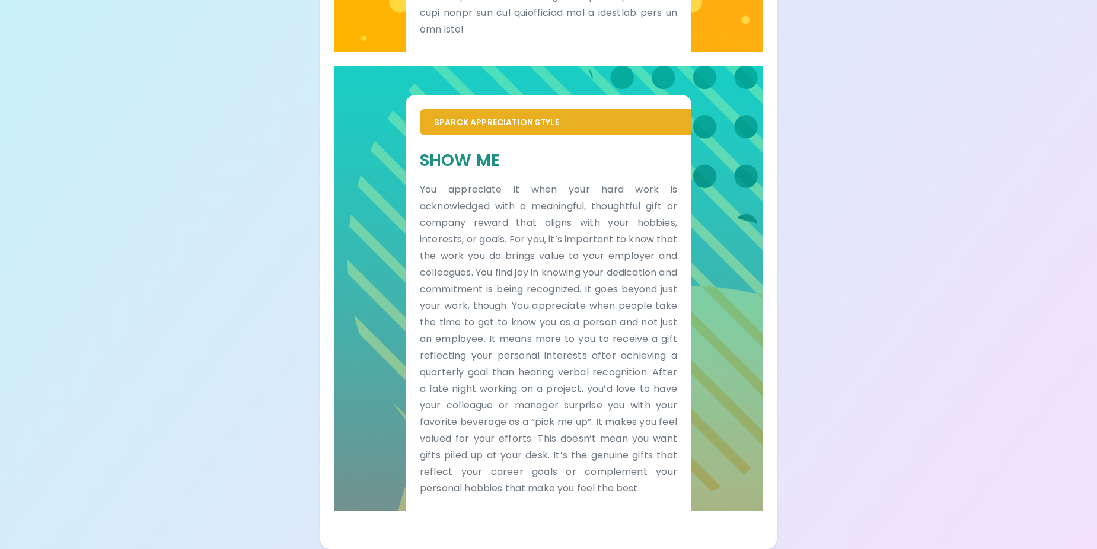
click at [531, 135] on div "Show Me You appreciate it when your hard work is acknowledged with a meaningful…" at bounding box center [549, 322] width 286 height 375
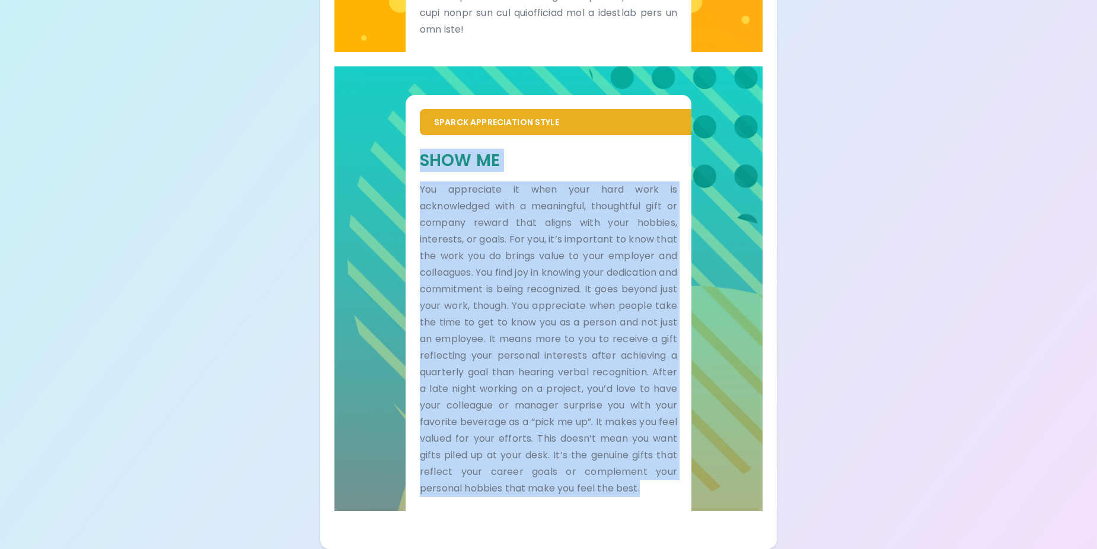
drag, startPoint x: 422, startPoint y: 141, endPoint x: 525, endPoint y: 499, distance: 373.4
click at [525, 499] on div "Show Me You appreciate it when your hard work is acknowledged with a meaningful…" at bounding box center [549, 322] width 286 height 375
copy div "Show Me You appreciate it when your hard work is acknowledged with a meaningful…"
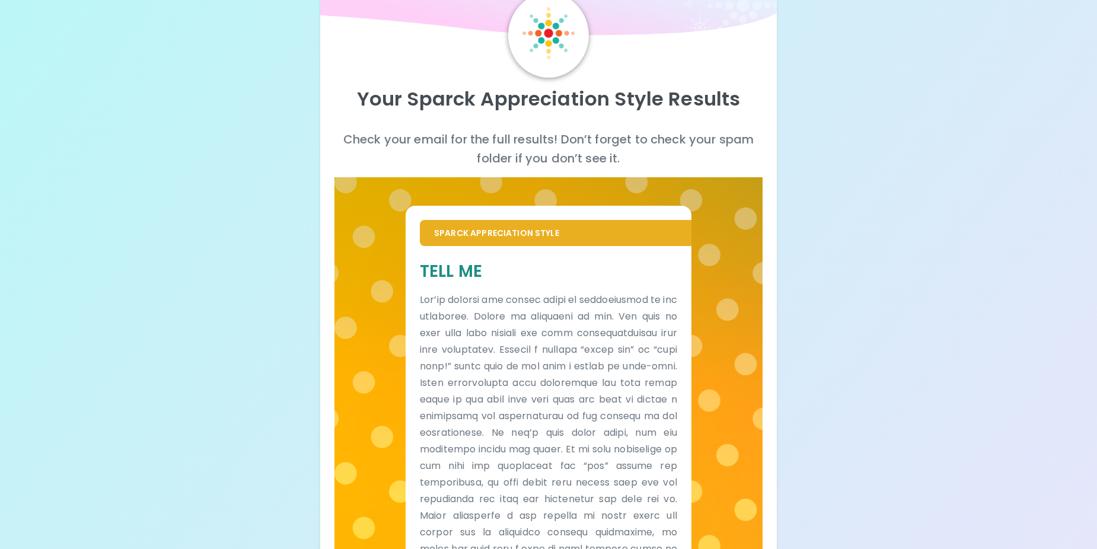
scroll to position [0, 0]
